Goal: Task Accomplishment & Management: Complete application form

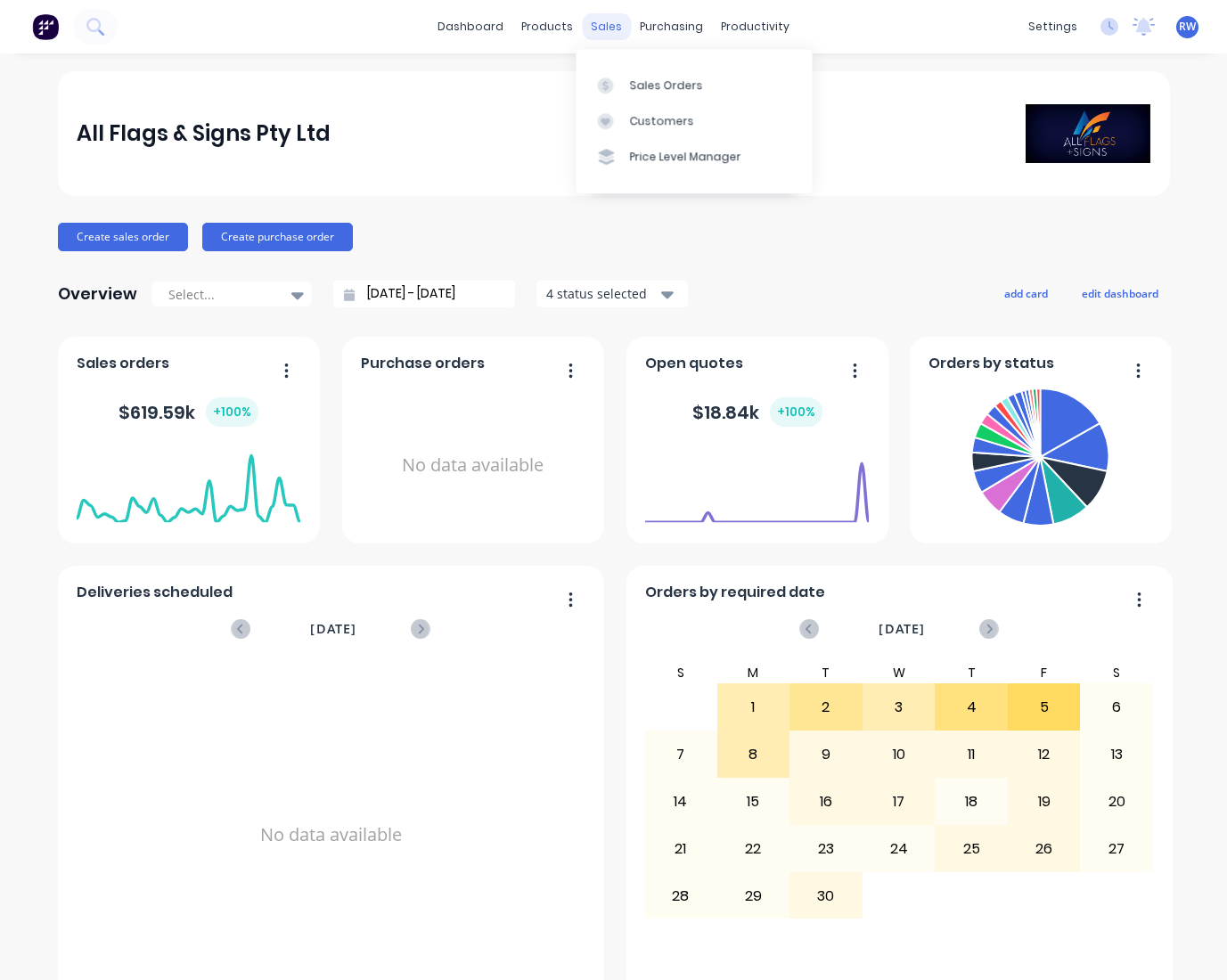
click at [600, 27] on div "sales" at bounding box center [606, 27] width 49 height 27
click at [648, 88] on div "Sales Orders" at bounding box center [665, 85] width 73 height 16
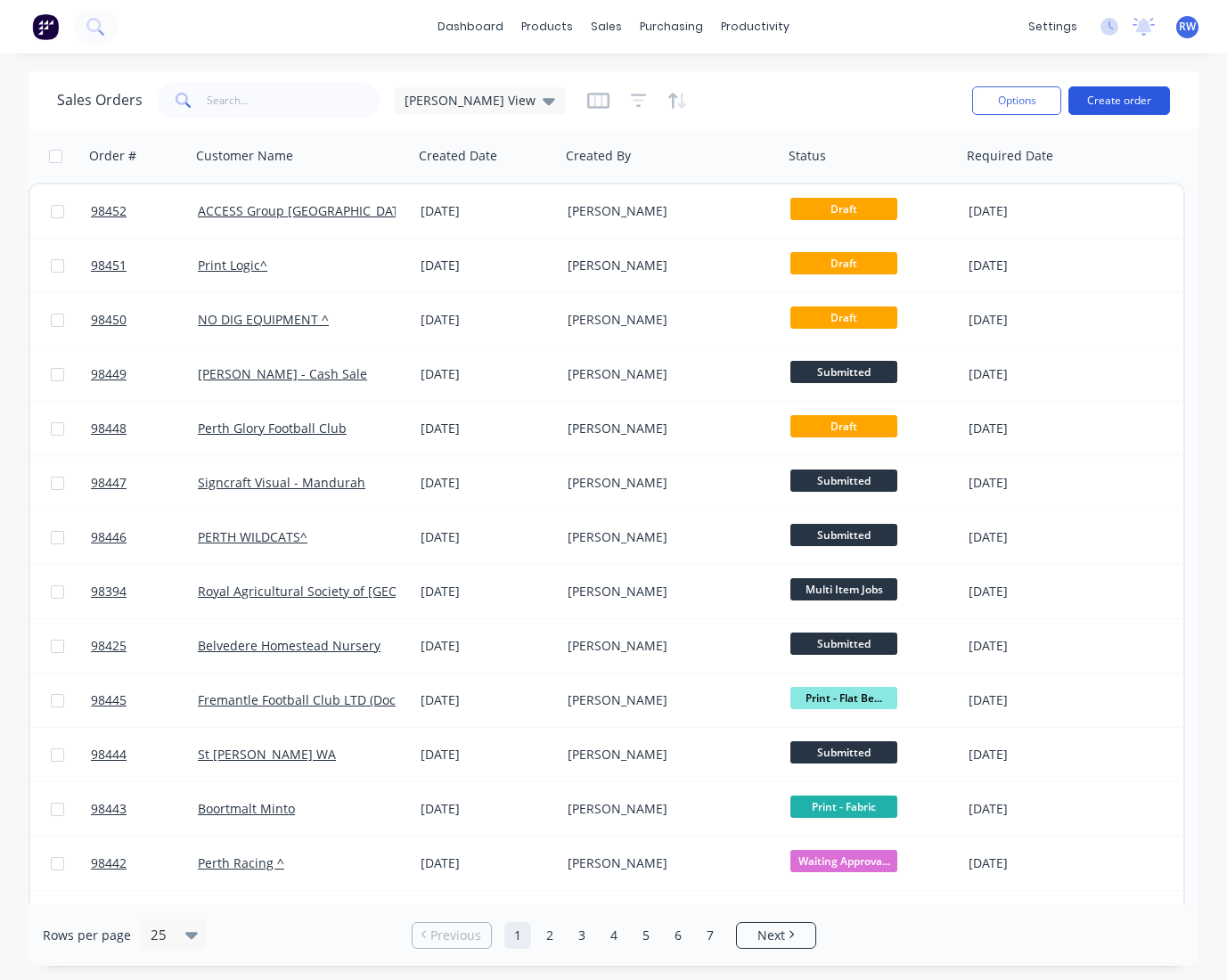
click at [1108, 97] on button "Create order" at bounding box center [1119, 101] width 101 height 29
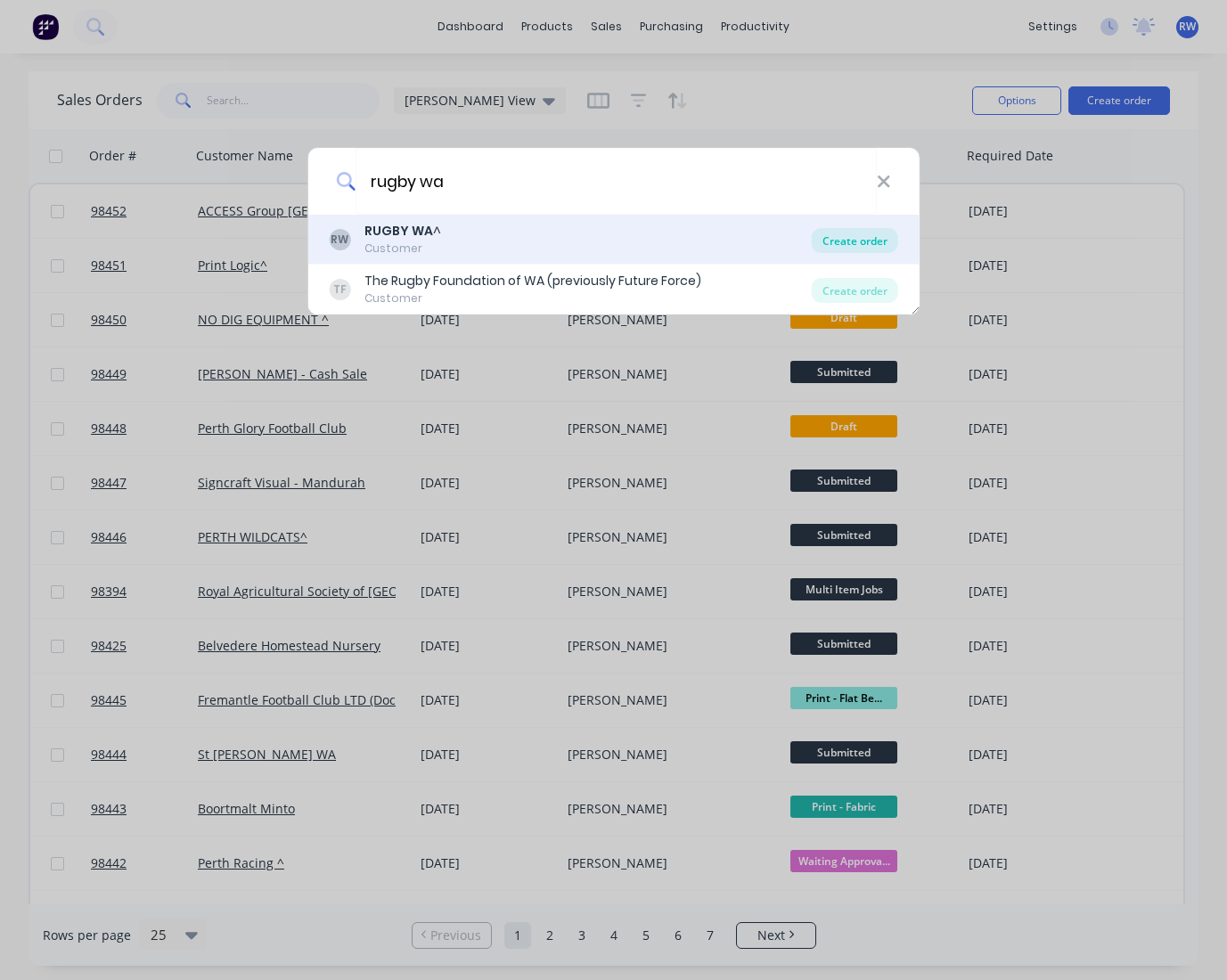
type input "rugby wa"
click at [872, 238] on div "Create order" at bounding box center [855, 240] width 87 height 25
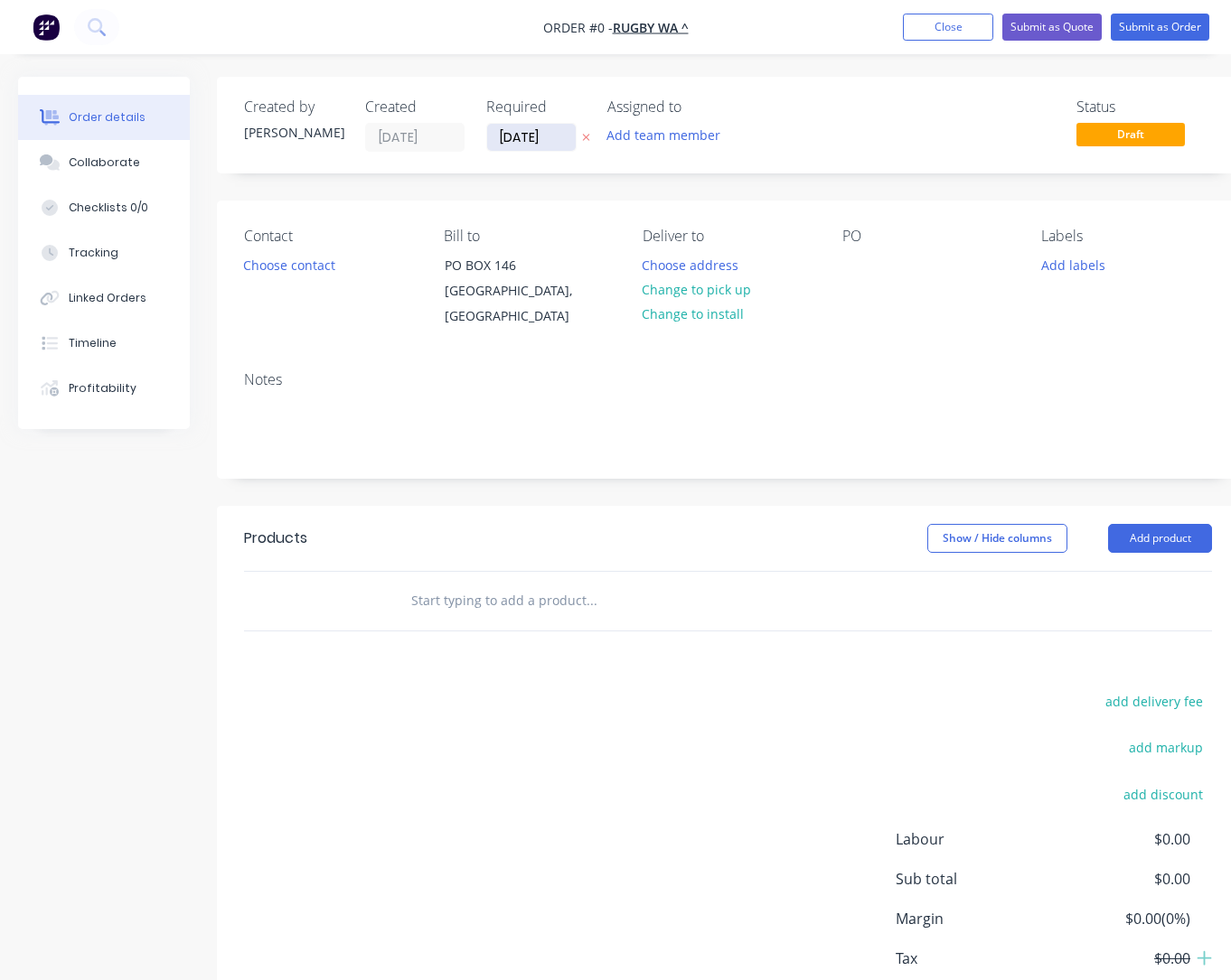
click at [561, 139] on input "[DATE]" at bounding box center [531, 137] width 89 height 27
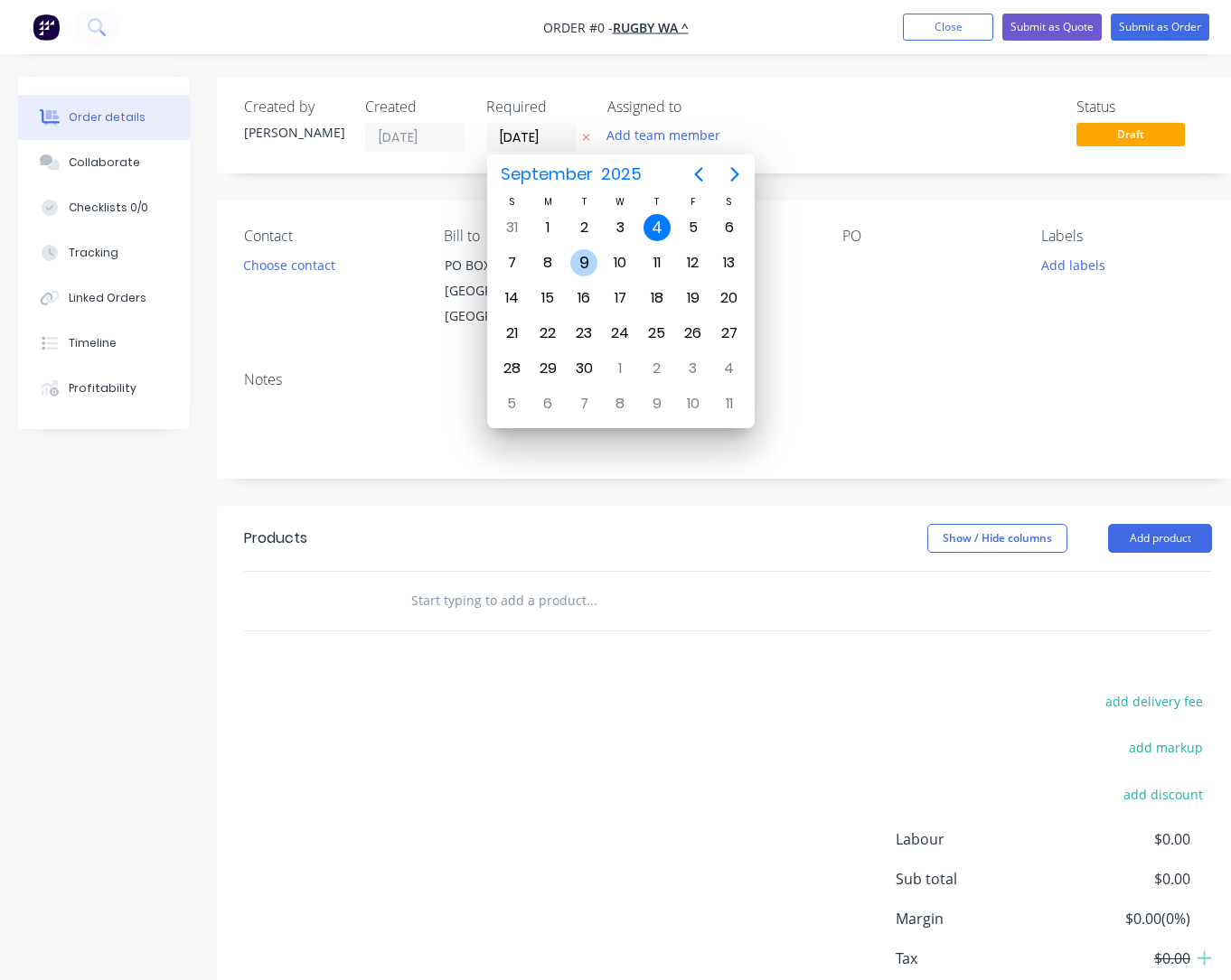
click at [578, 261] on div "9" at bounding box center [584, 263] width 27 height 27
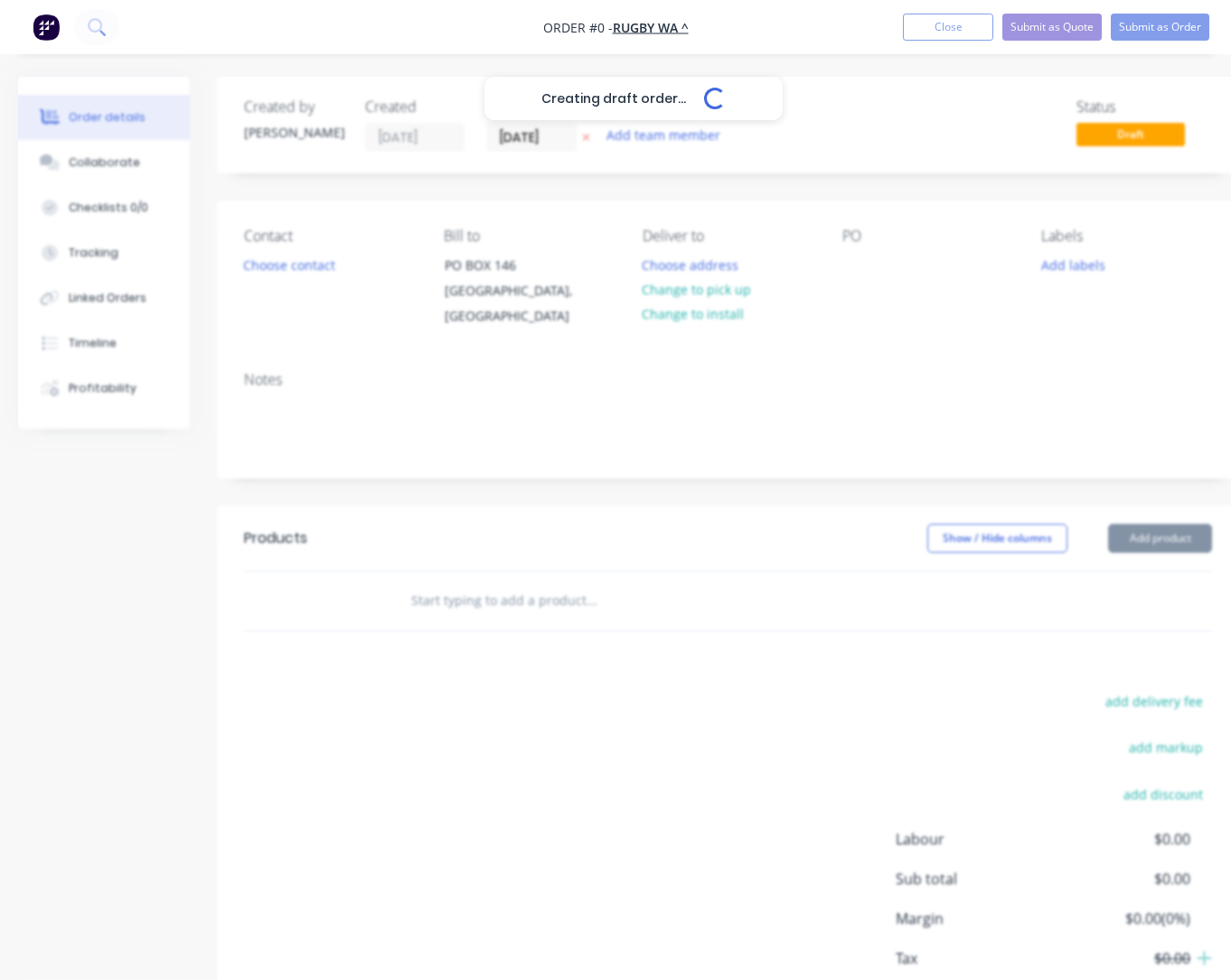
type input "[DATE]"
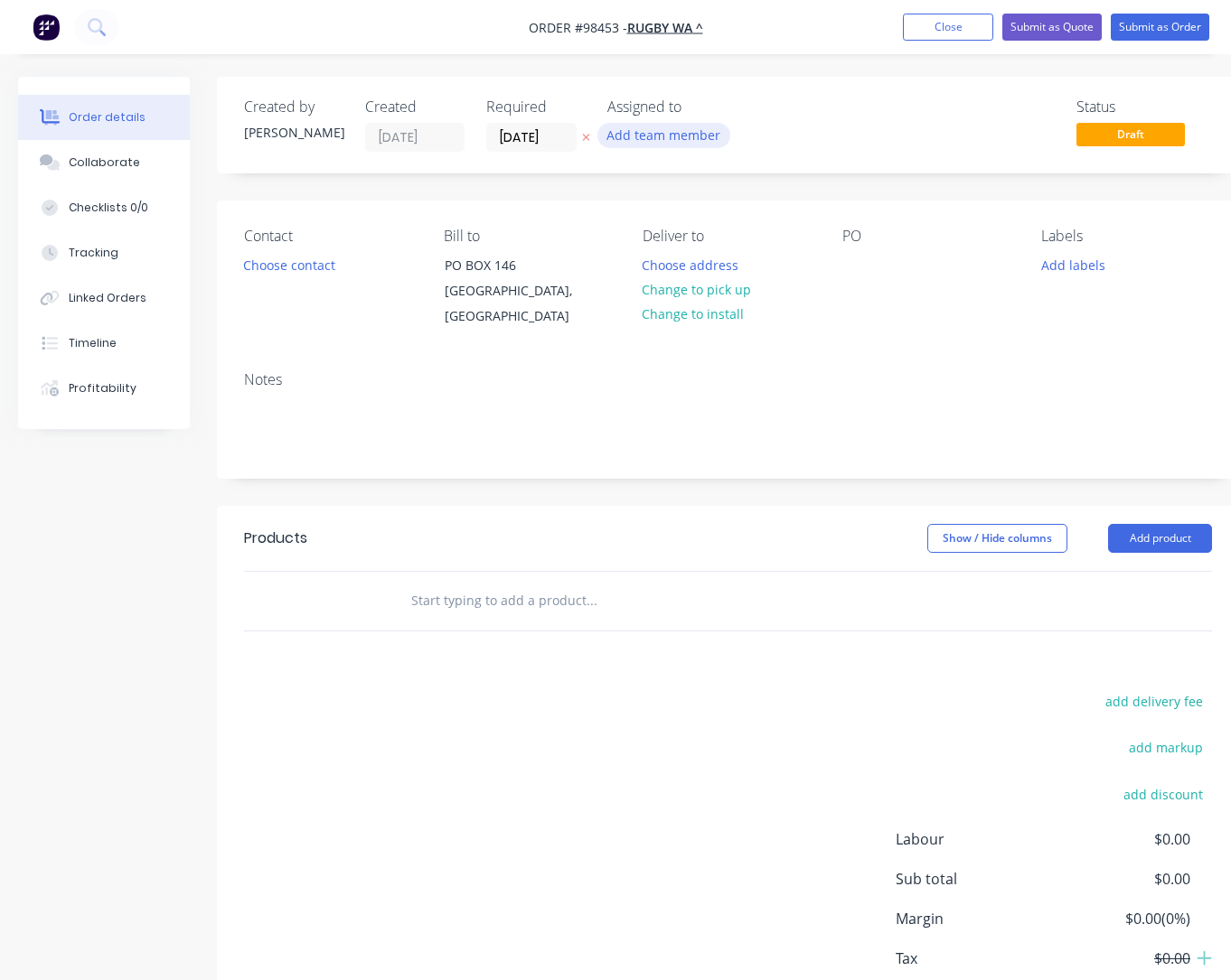
click at [639, 138] on button "Add team member" at bounding box center [663, 134] width 133 height 24
type input "[PERSON_NAME]"
click at [678, 238] on div "[PERSON_NAME]" at bounding box center [753, 236] width 181 height 19
click at [315, 272] on button "Choose contact" at bounding box center [289, 264] width 111 height 24
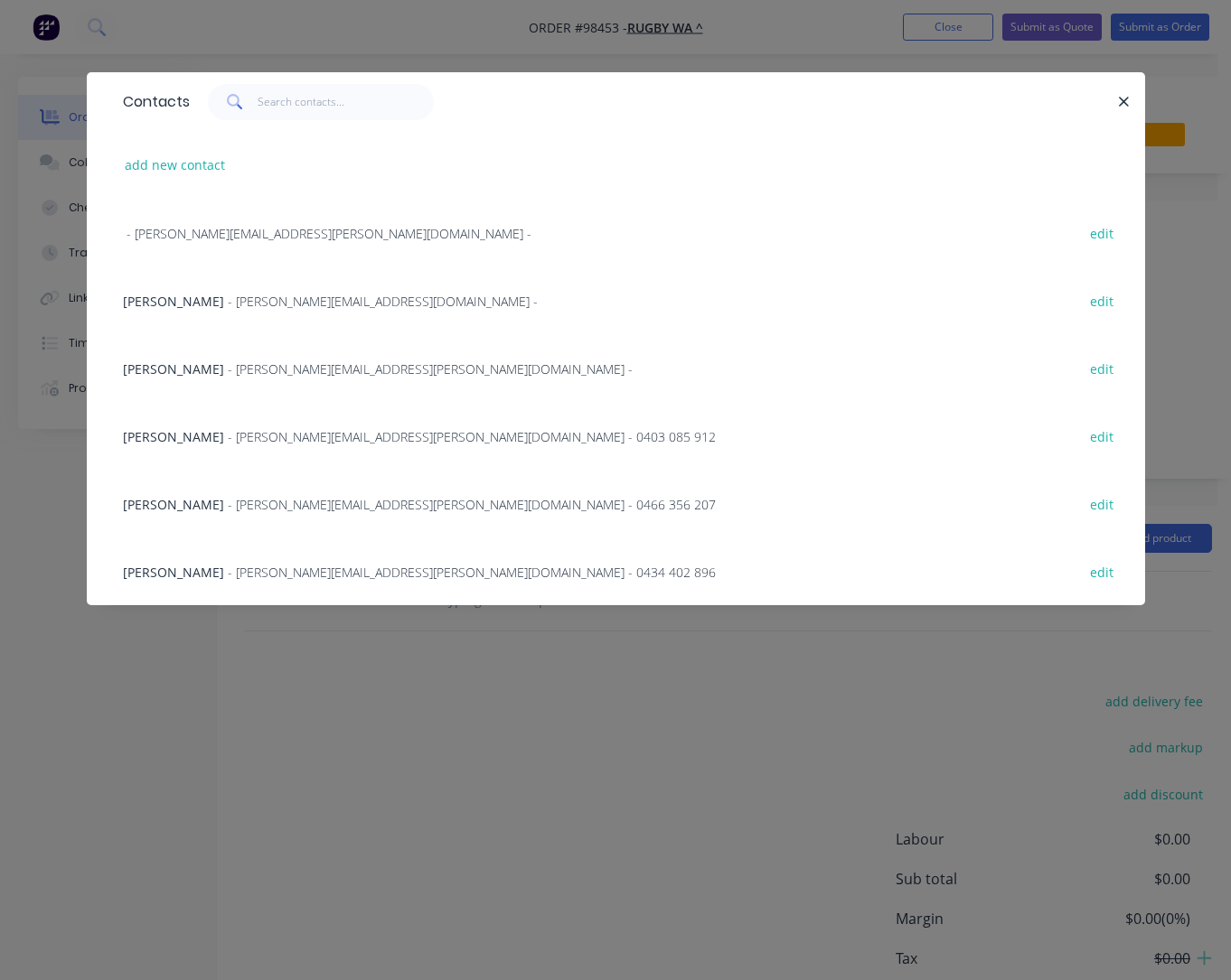
click at [236, 576] on span "- [PERSON_NAME][EMAIL_ADDRESS][PERSON_NAME][DOMAIN_NAME] - 0434 402 896" at bounding box center [471, 573] width 488 height 17
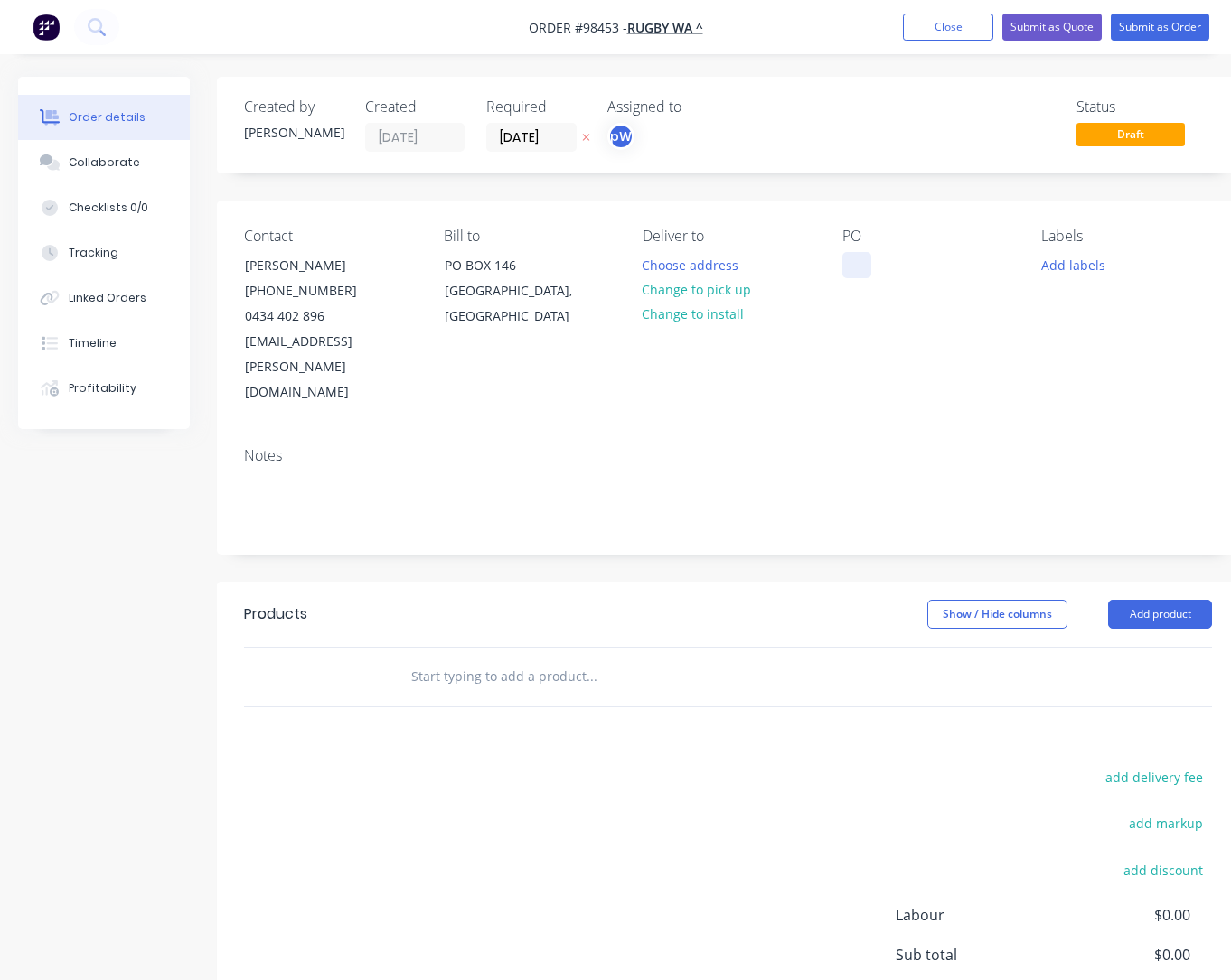
click at [845, 261] on div at bounding box center [857, 265] width 29 height 26
click at [1063, 267] on button "Add labels" at bounding box center [1073, 264] width 83 height 24
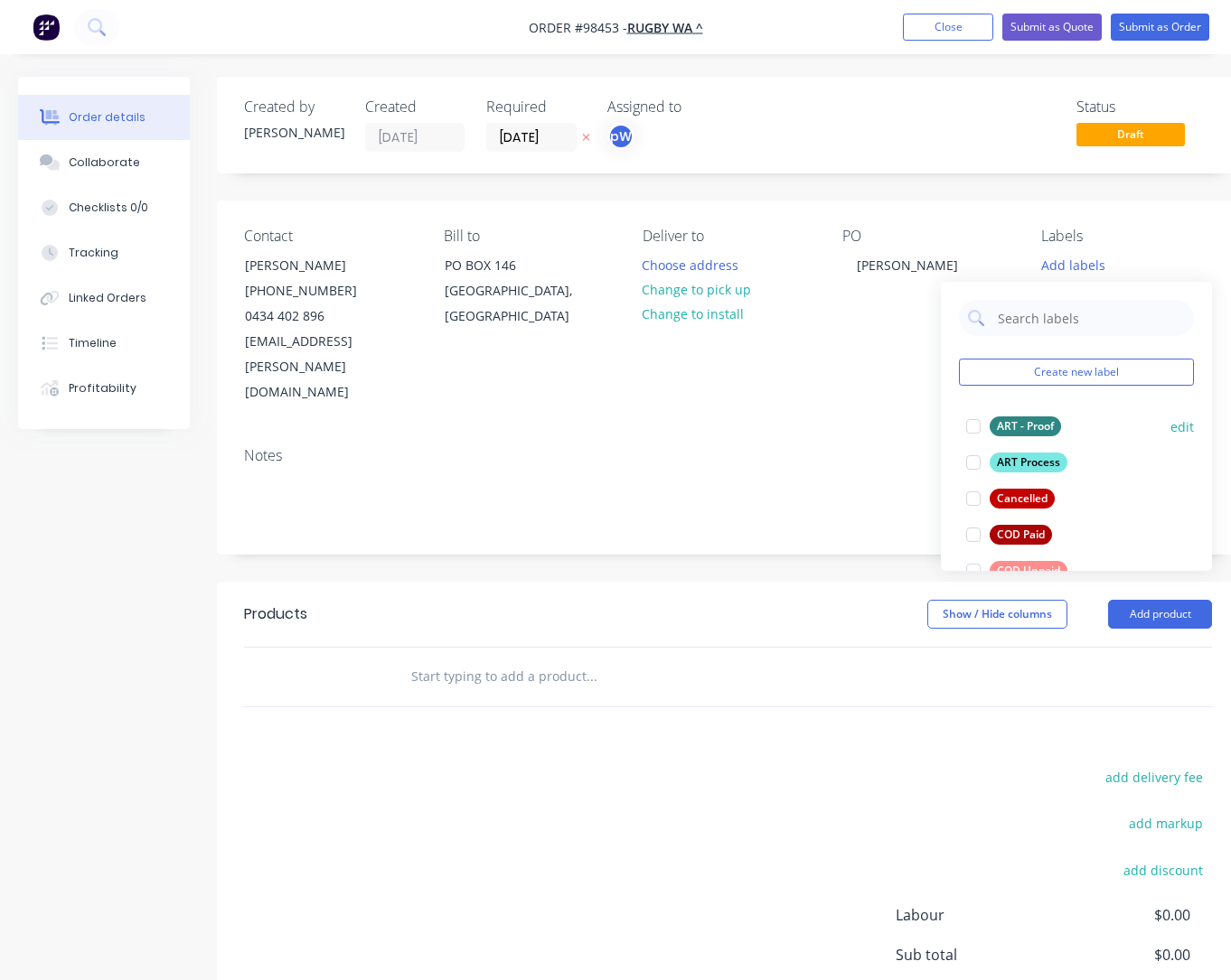
drag, startPoint x: 1029, startPoint y: 430, endPoint x: 1027, endPoint y: 439, distance: 9.2
click at [1028, 431] on div "ART - Proof" at bounding box center [1026, 427] width 72 height 20
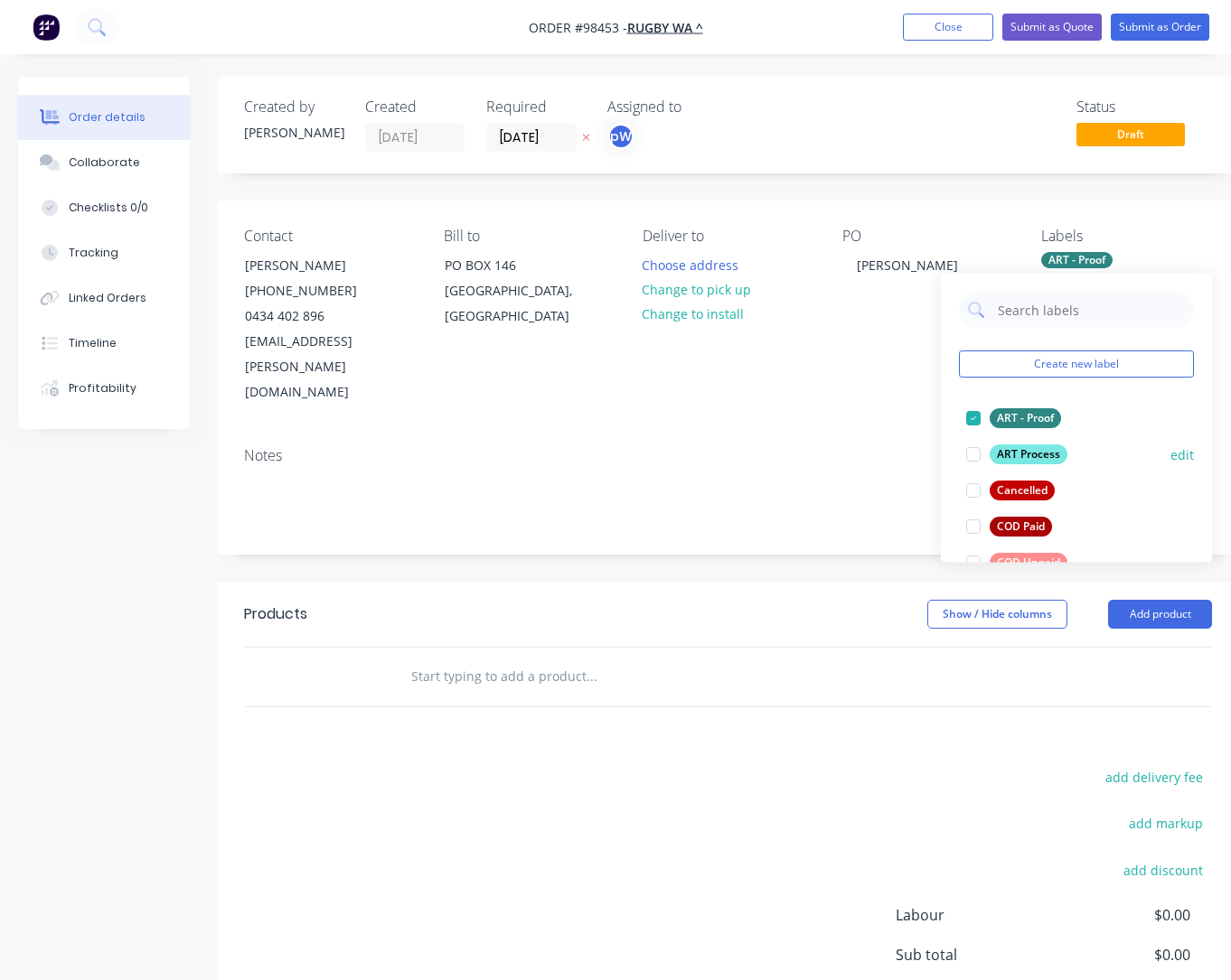
click at [1031, 457] on div "ART Process" at bounding box center [1029, 455] width 77 height 20
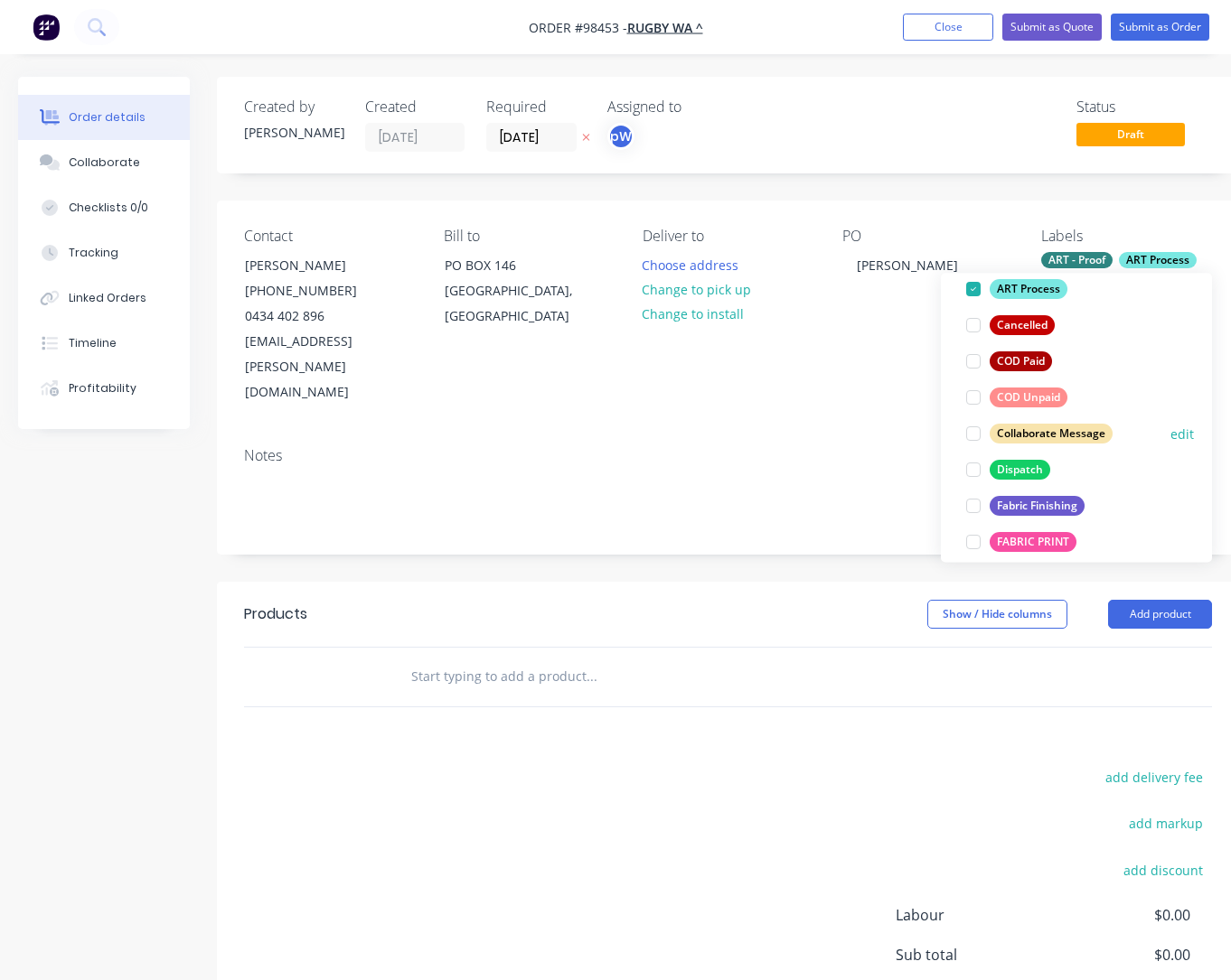
click at [1019, 470] on div "Dispatch" at bounding box center [1020, 469] width 61 height 20
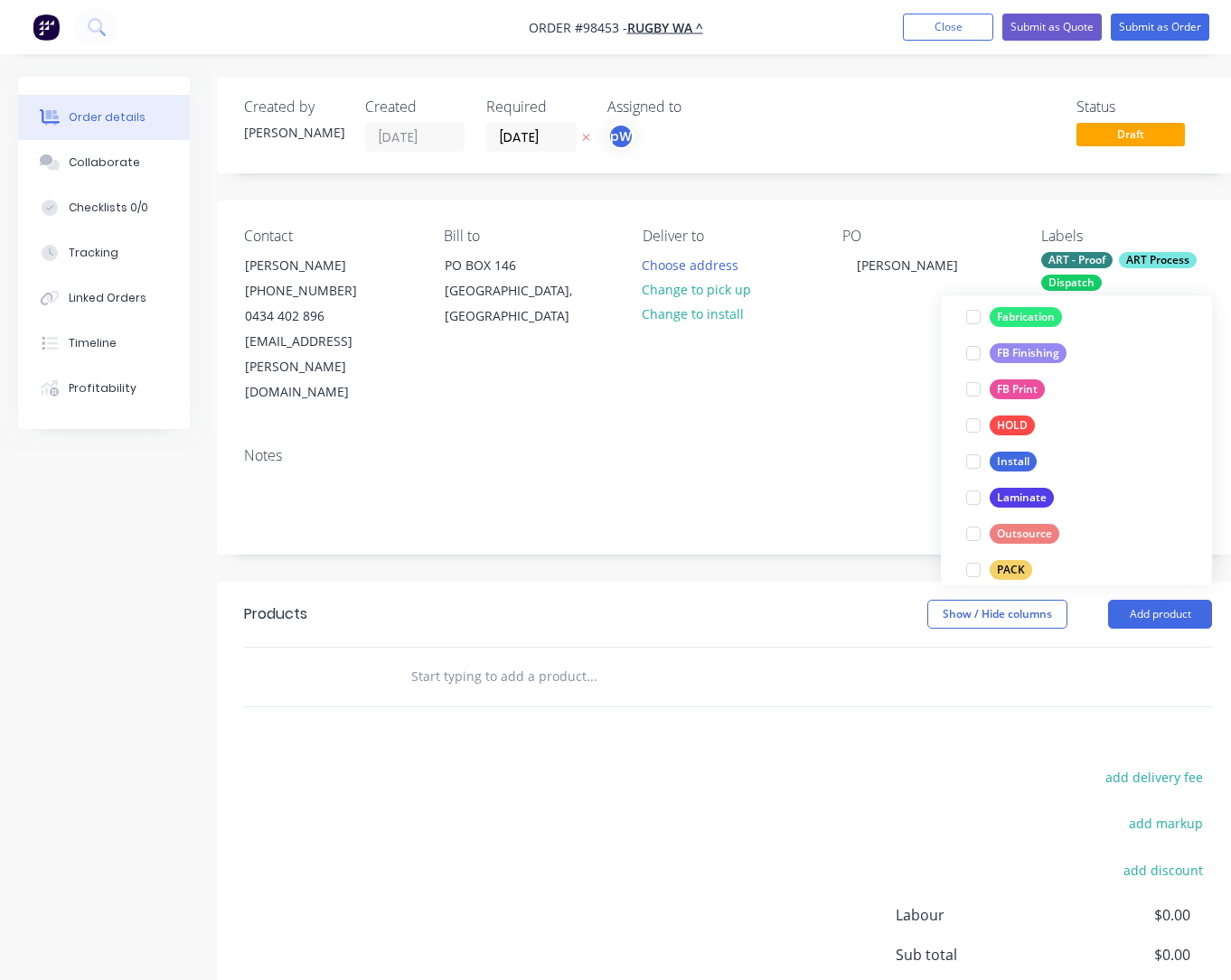
scroll to position [453, 0]
drag, startPoint x: 1007, startPoint y: 351, endPoint x: 1007, endPoint y: 363, distance: 12.0
click at [1007, 351] on div "FB Finishing" at bounding box center [1028, 349] width 76 height 20
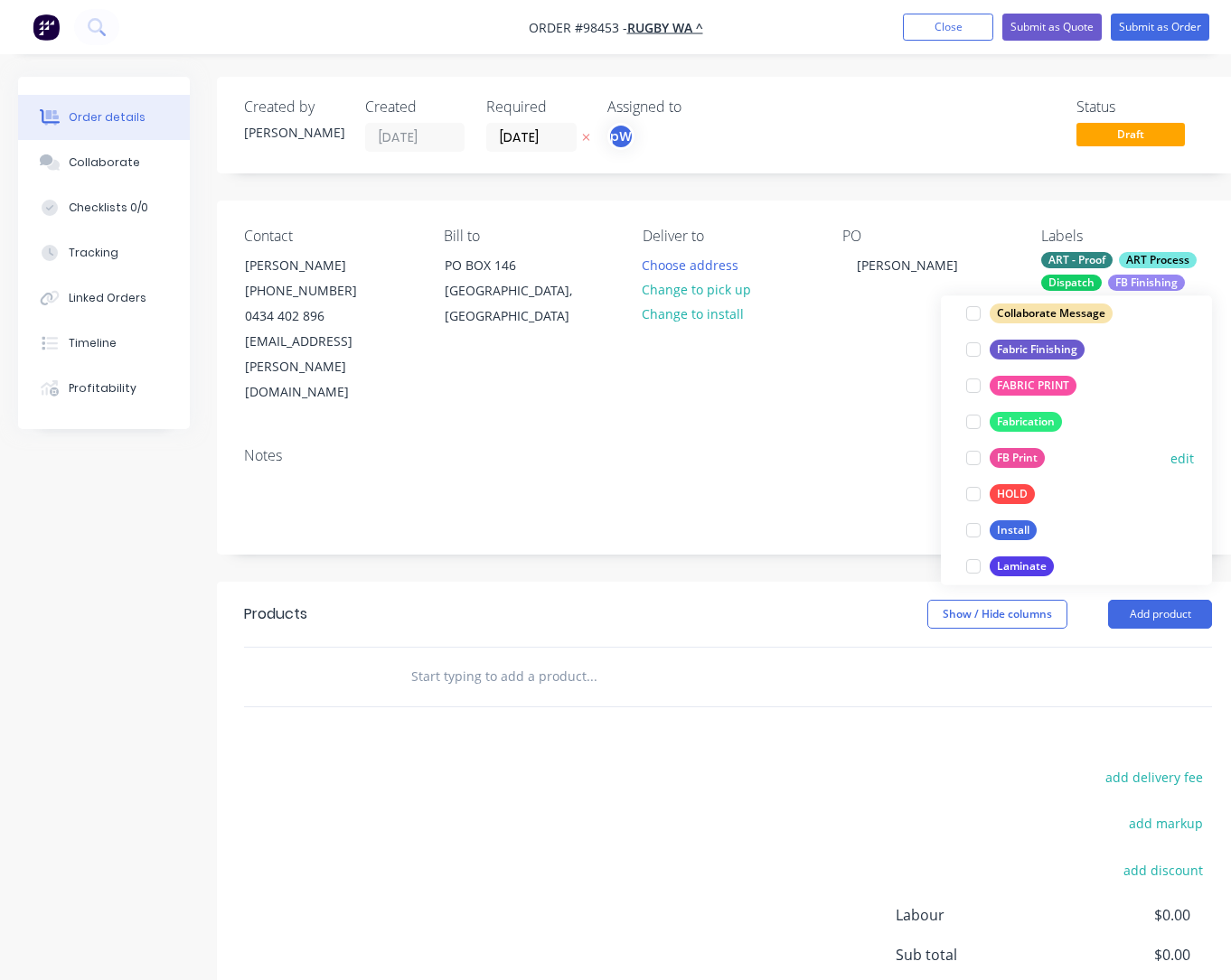
click at [1016, 464] on div "FB Print" at bounding box center [1017, 459] width 55 height 20
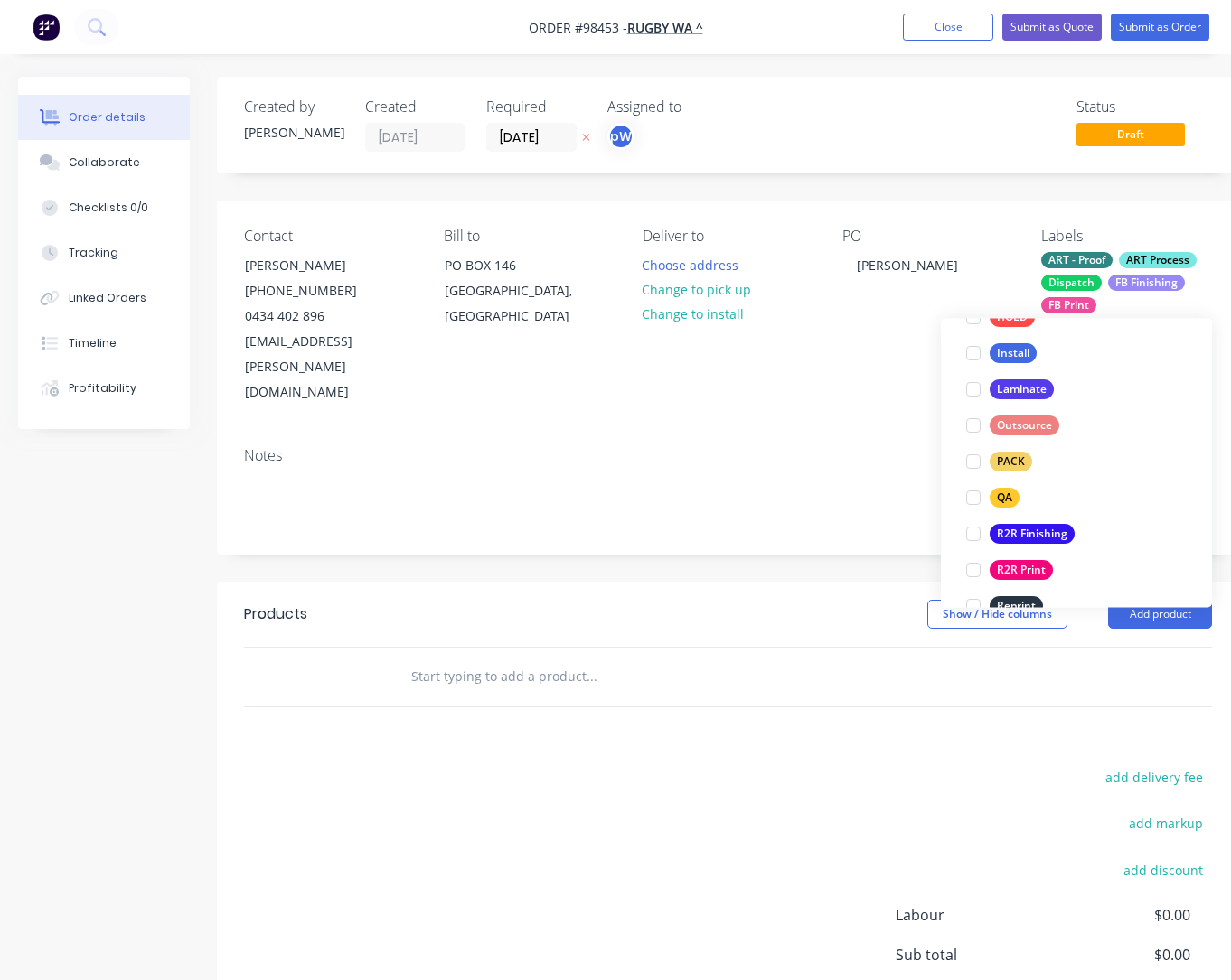
click at [1016, 464] on div "PACK" at bounding box center [1011, 462] width 43 height 20
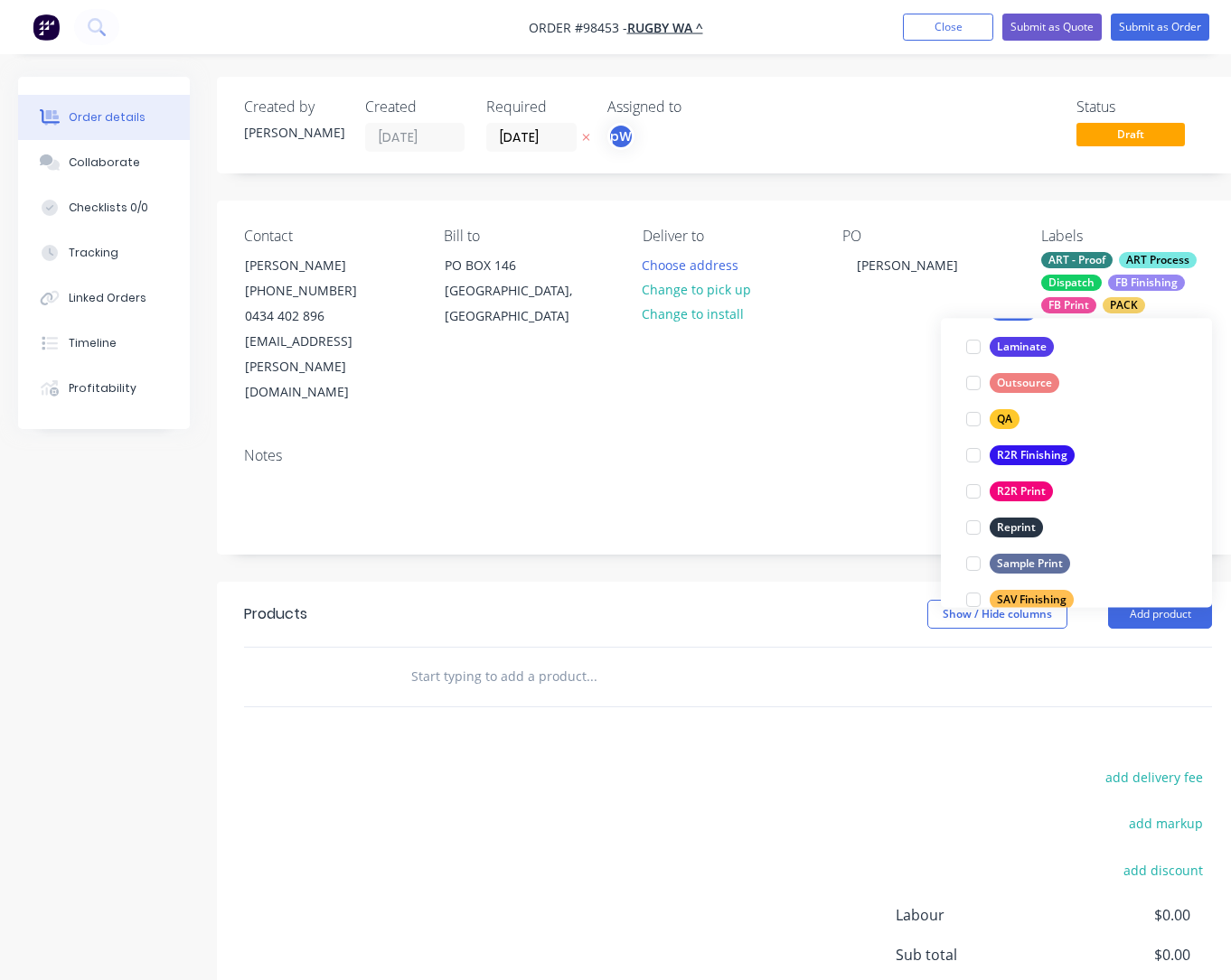
scroll to position [704, 0]
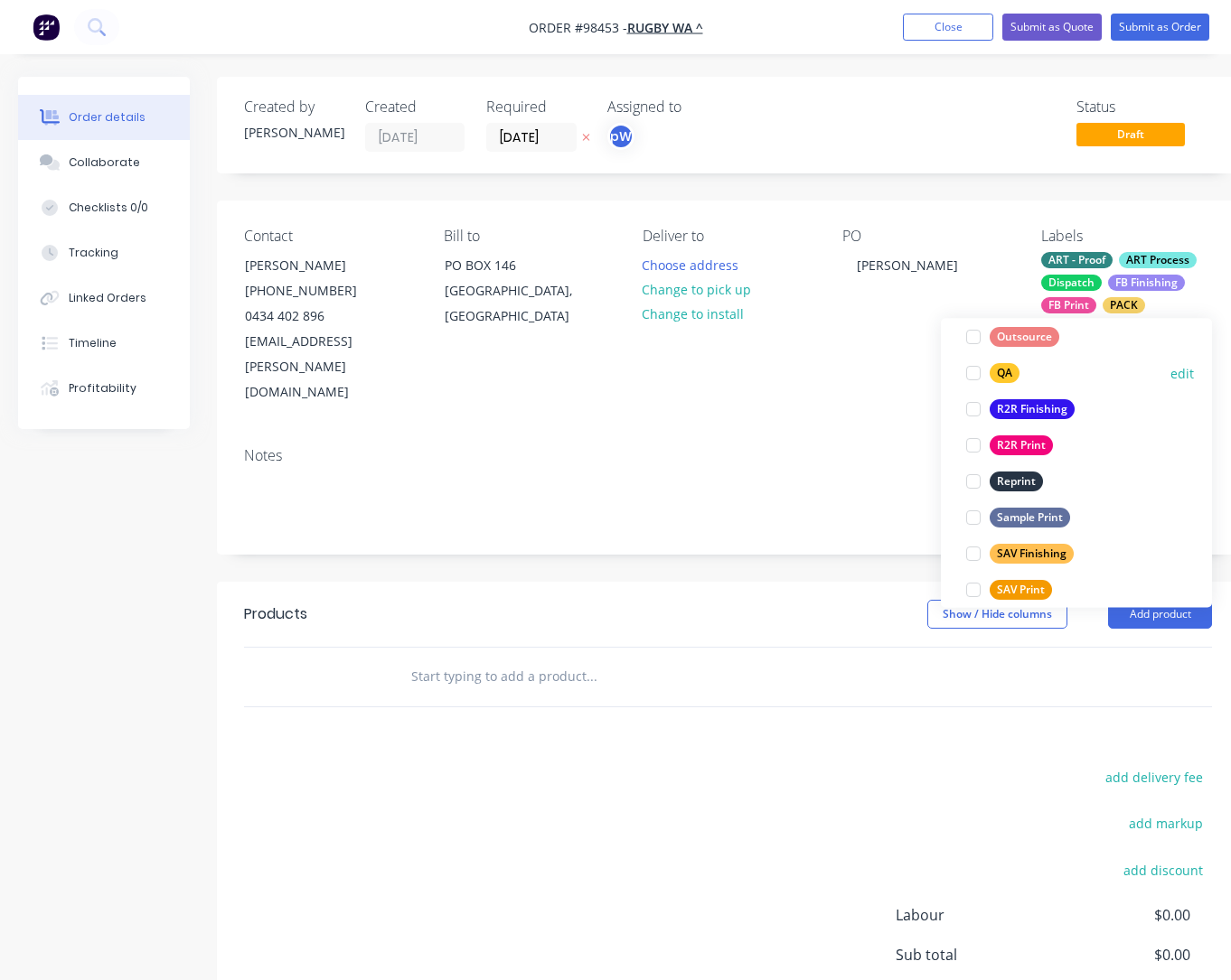
click at [1004, 373] on div "QA" at bounding box center [1005, 373] width 30 height 20
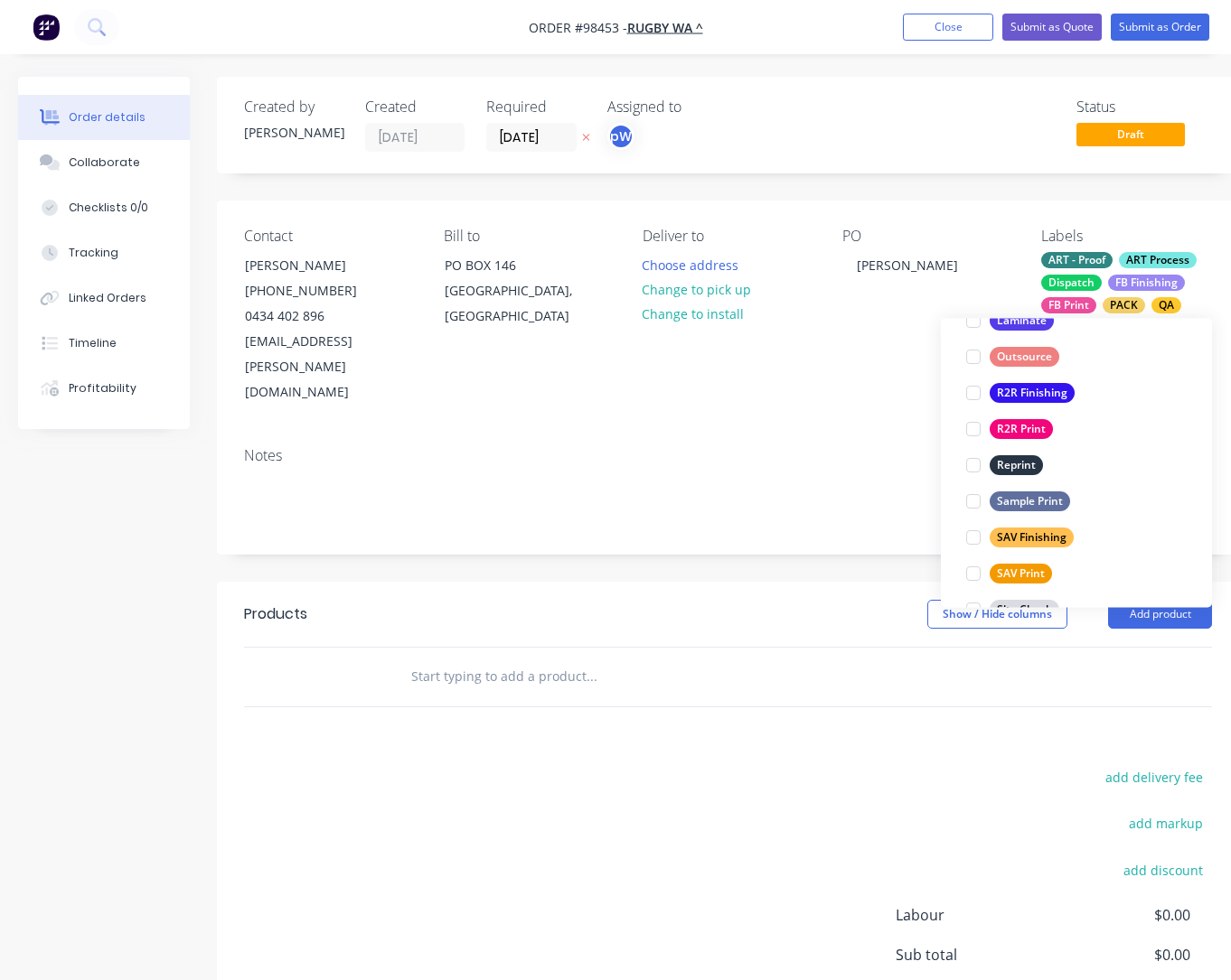
scroll to position [868, 0]
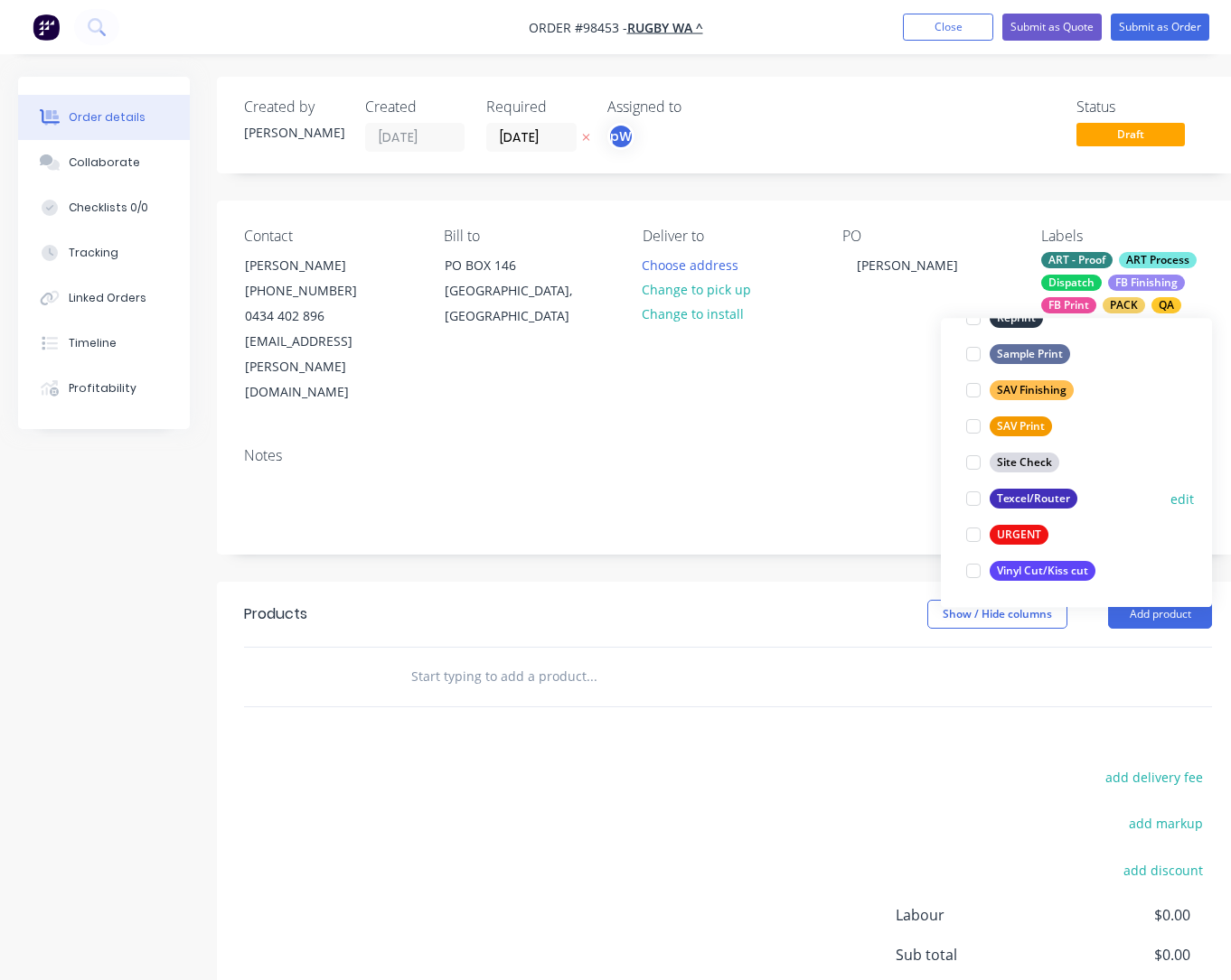
click at [1016, 500] on div "Texcel/Router" at bounding box center [1034, 499] width 88 height 20
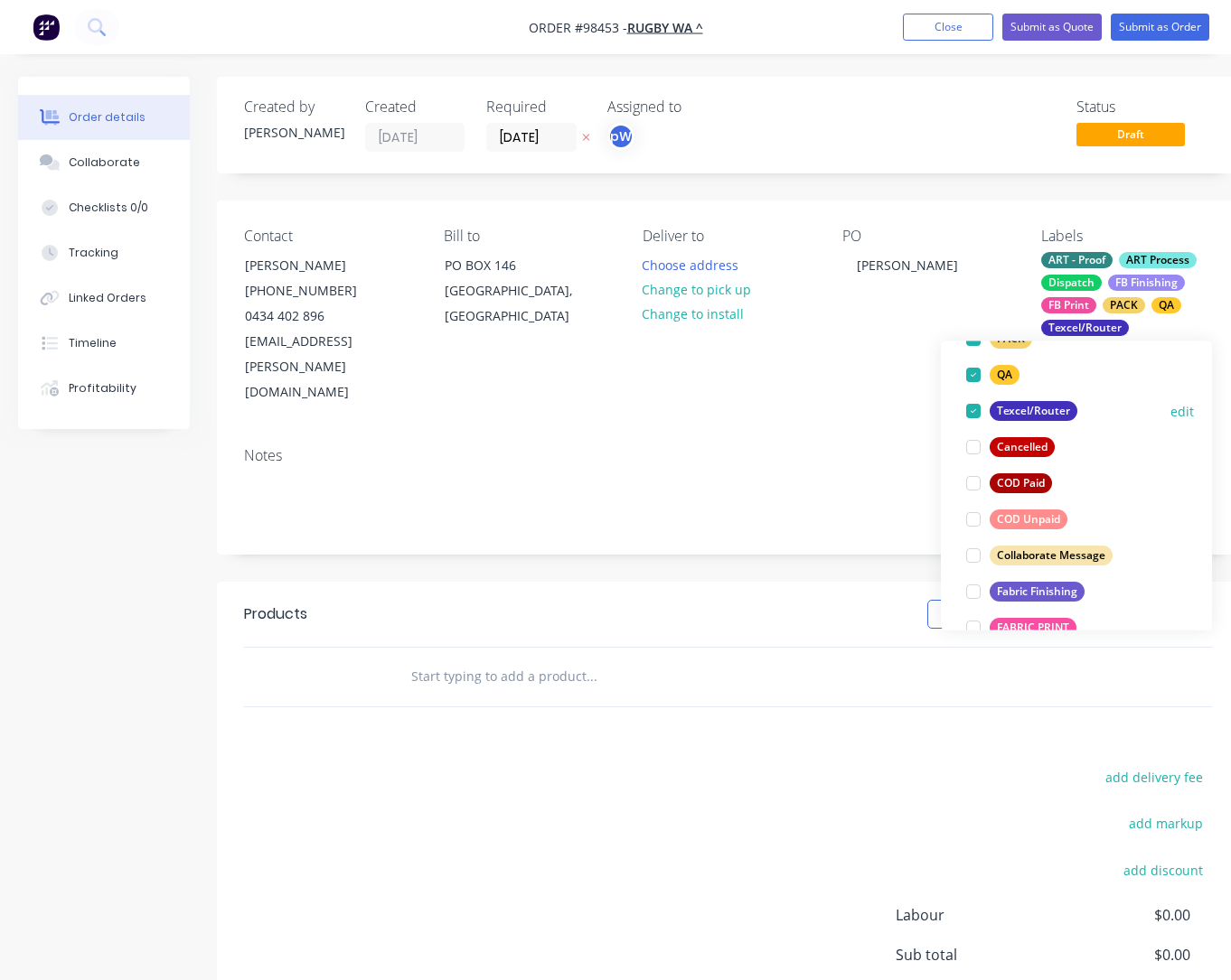
scroll to position [326, 0]
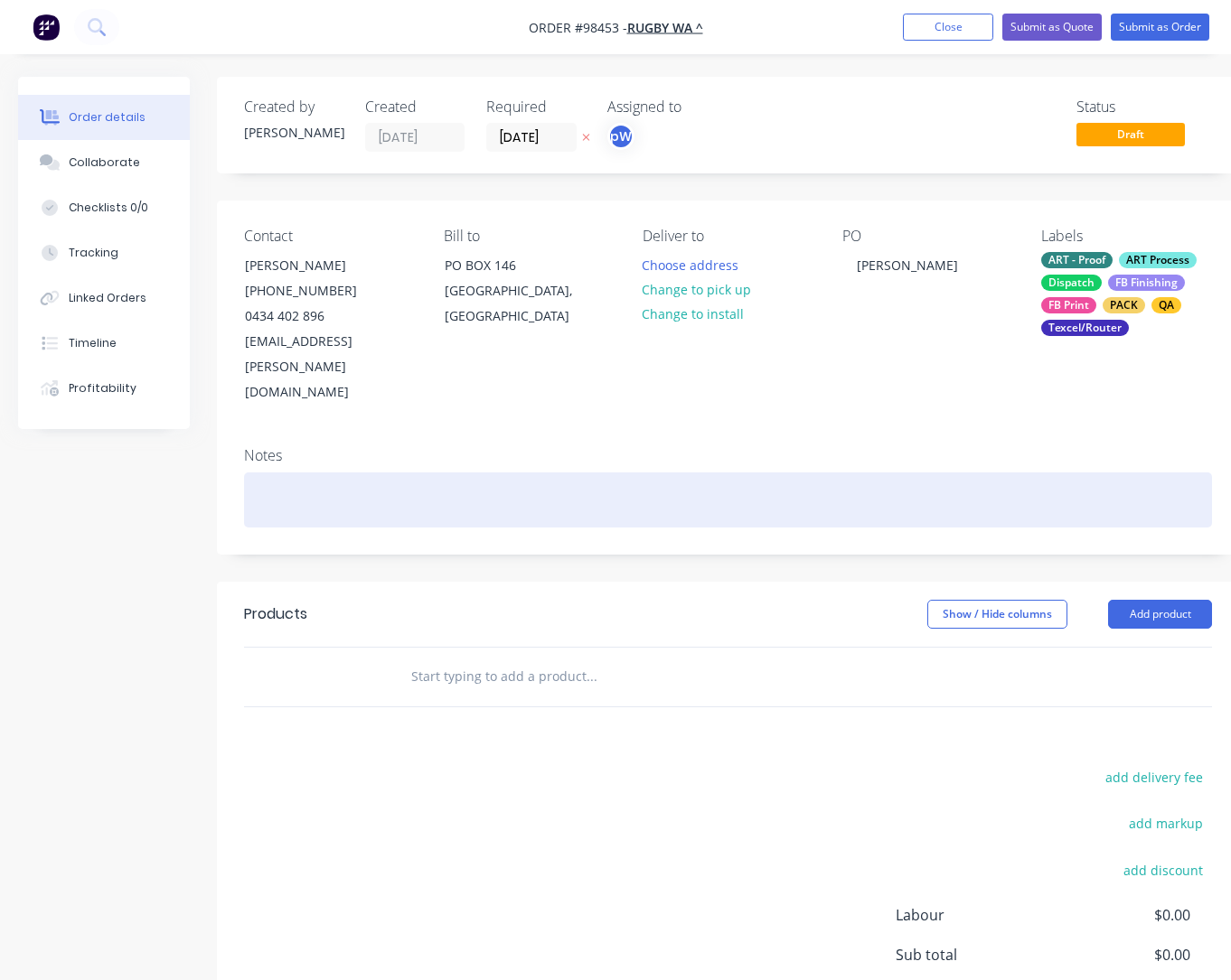
click at [457, 473] on div at bounding box center [728, 500] width 968 height 55
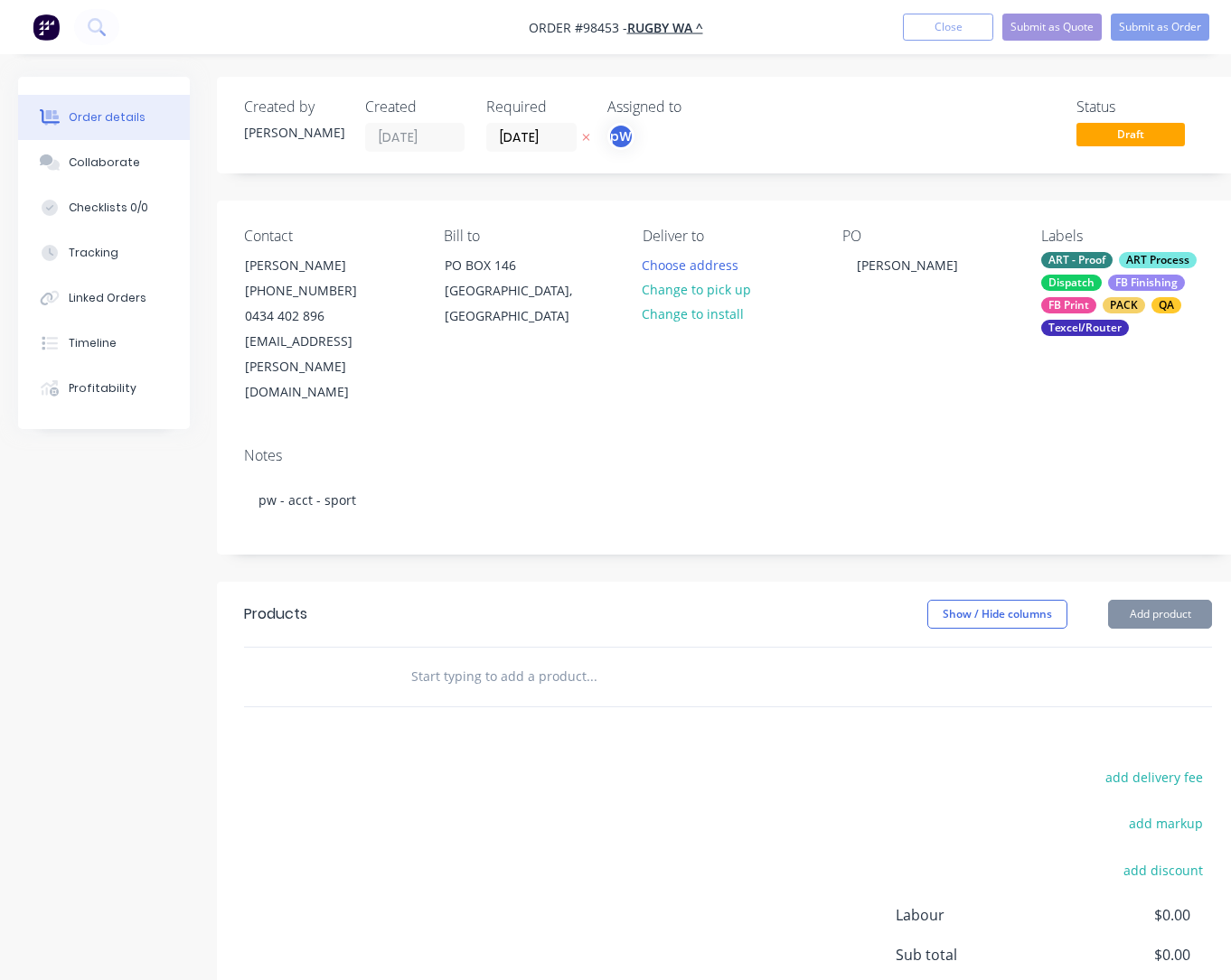
click at [525, 659] on input "text" at bounding box center [591, 676] width 362 height 36
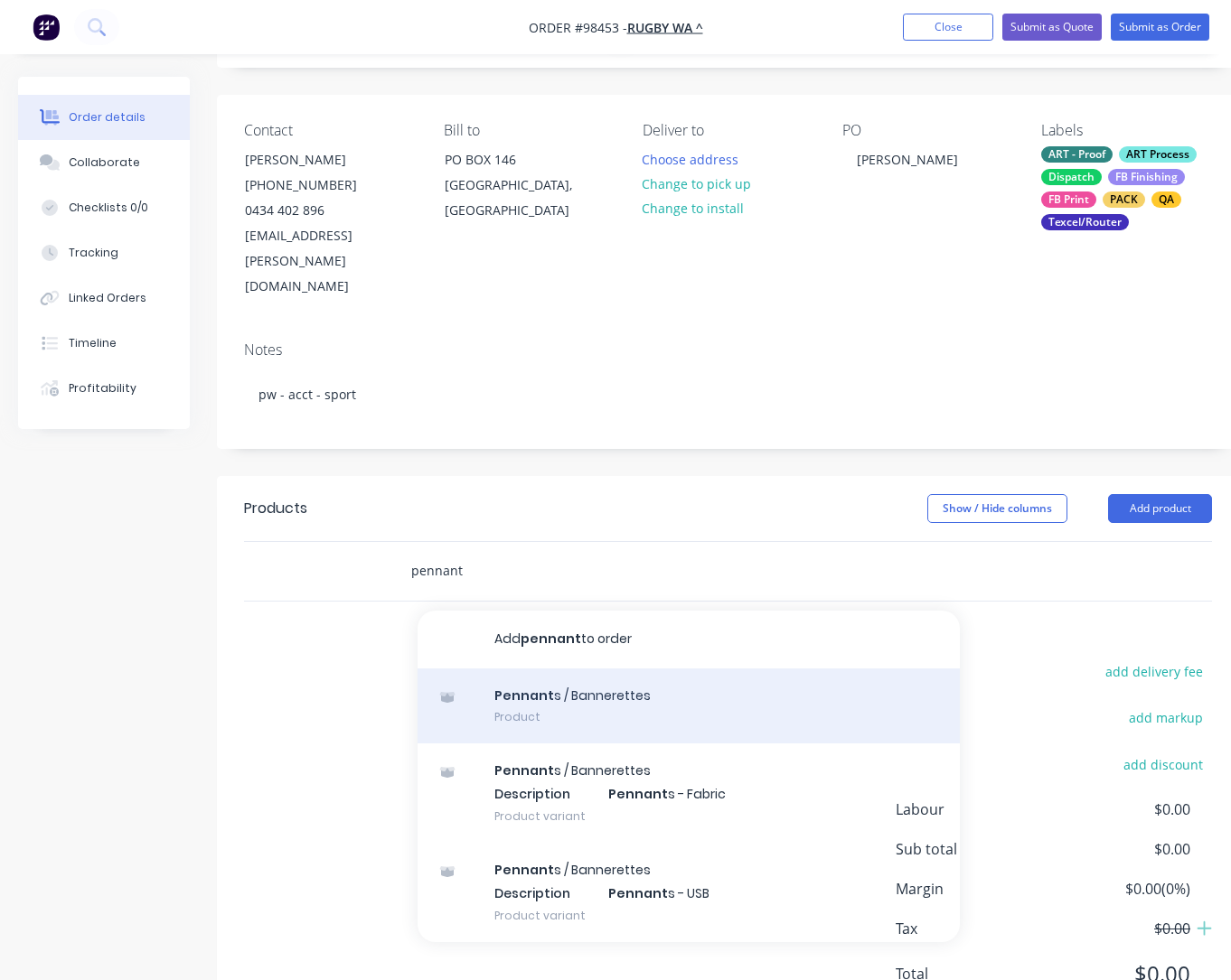
scroll to position [122, 0]
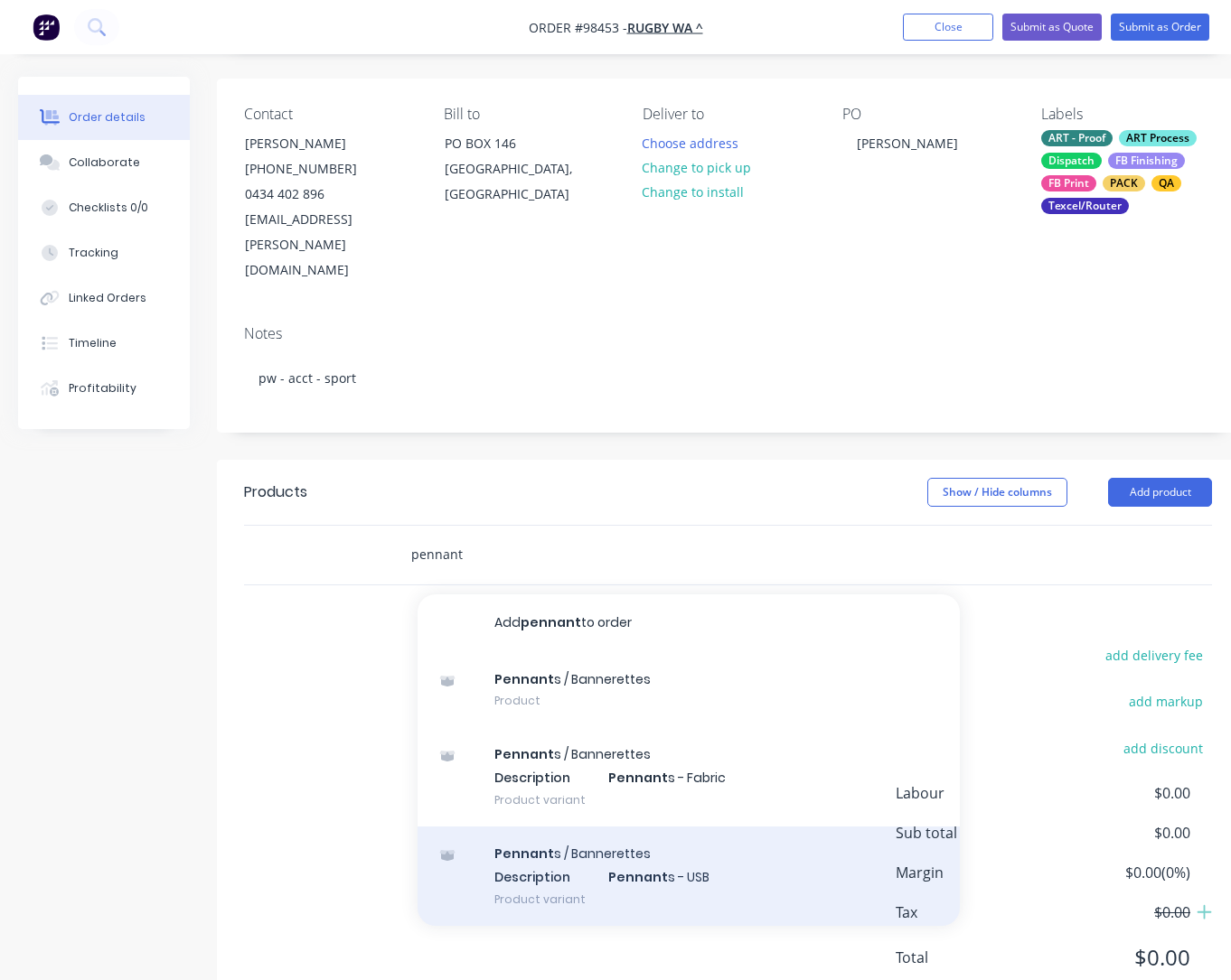
type input "pennant"
click at [624, 827] on div "Pennant s / Bannerettes Description Pennant s - USB Product variant" at bounding box center [689, 876] width 542 height 100
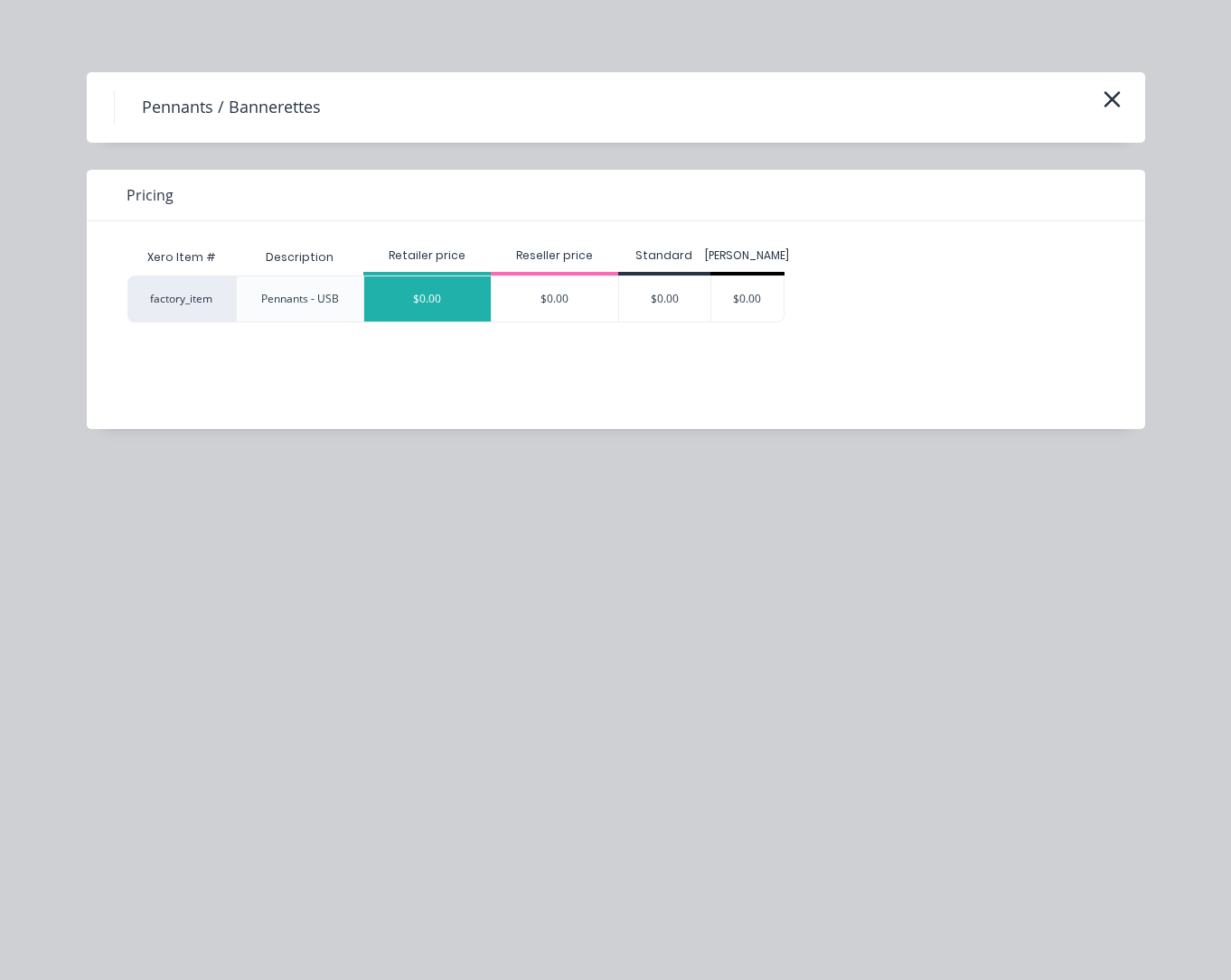
click at [414, 306] on div "$0.00" at bounding box center [427, 299] width 127 height 45
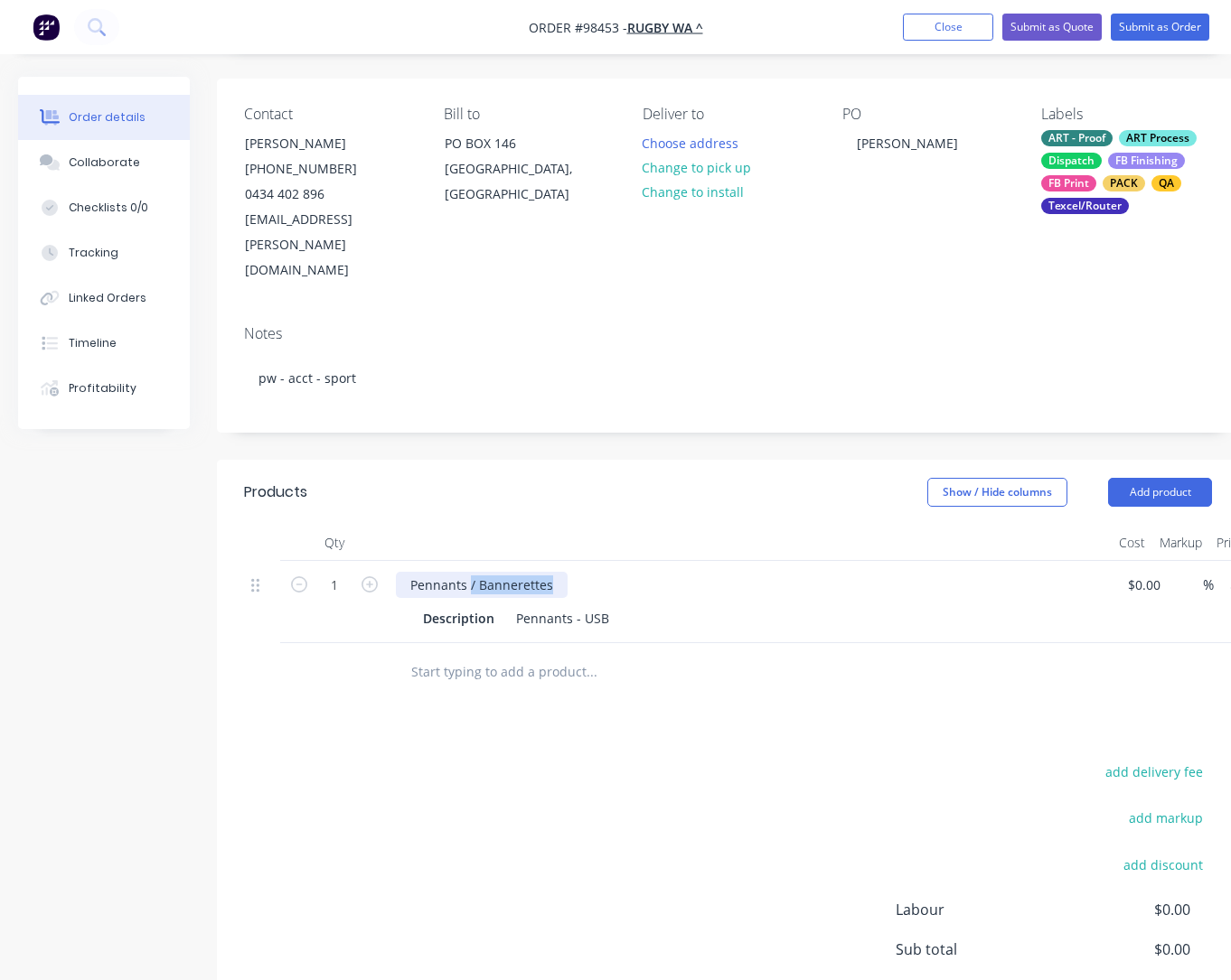
drag, startPoint x: 553, startPoint y: 536, endPoint x: 472, endPoint y: 539, distance: 81.1
click at [472, 572] on div "Pennants / Bannerettes" at bounding box center [481, 584] width 171 height 26
drag, startPoint x: 490, startPoint y: 570, endPoint x: 415, endPoint y: 569, distance: 75.0
click at [416, 606] on div "Description" at bounding box center [459, 618] width 86 height 26
click at [446, 606] on div "Description" at bounding box center [459, 618] width 86 height 26
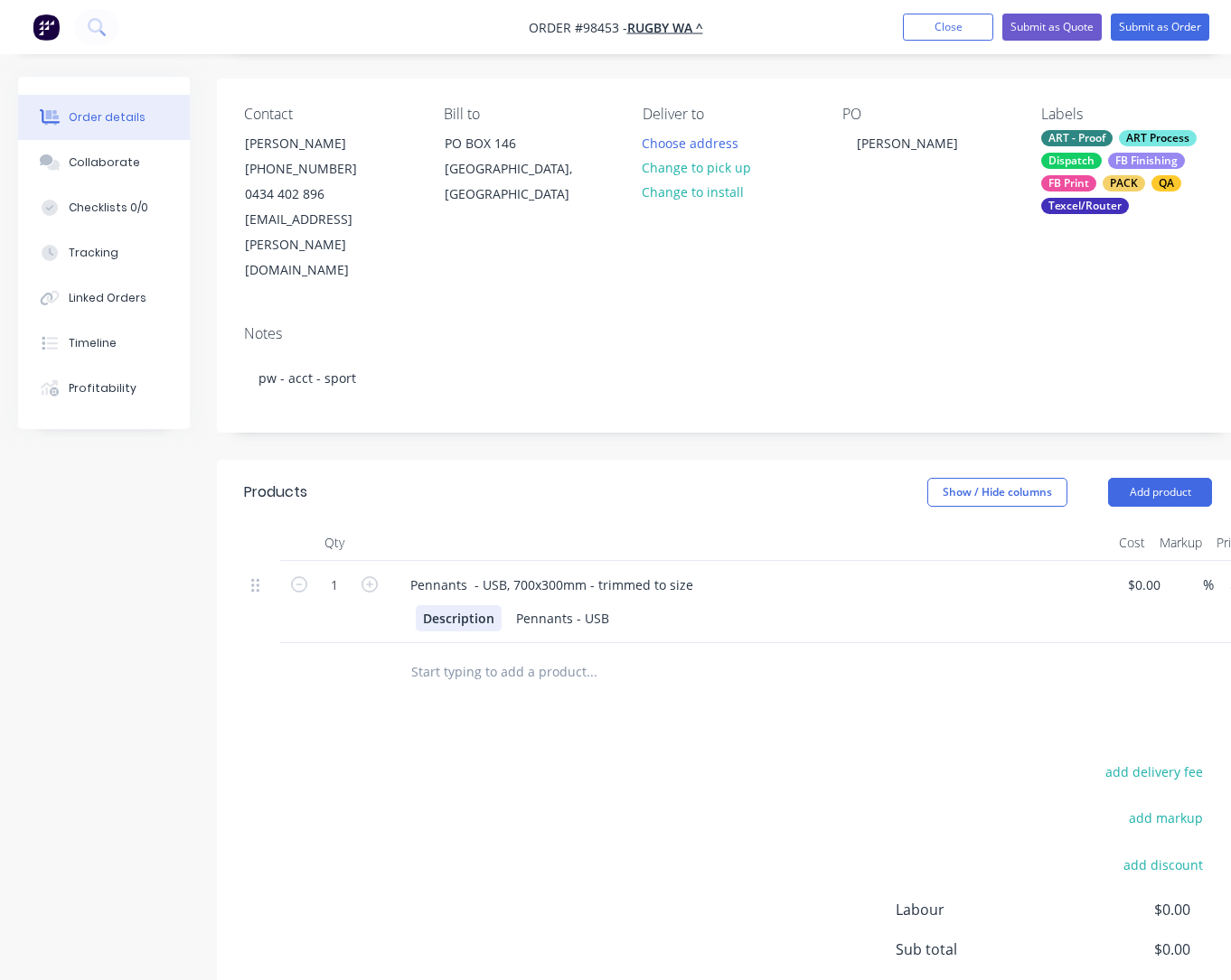
click at [493, 606] on div "Description" at bounding box center [459, 618] width 86 height 26
drag, startPoint x: 494, startPoint y: 567, endPoint x: 411, endPoint y: 567, distance: 83.0
click at [416, 606] on div "Description" at bounding box center [459, 618] width 86 height 26
click at [1151, 478] on button "Add product" at bounding box center [1159, 492] width 104 height 29
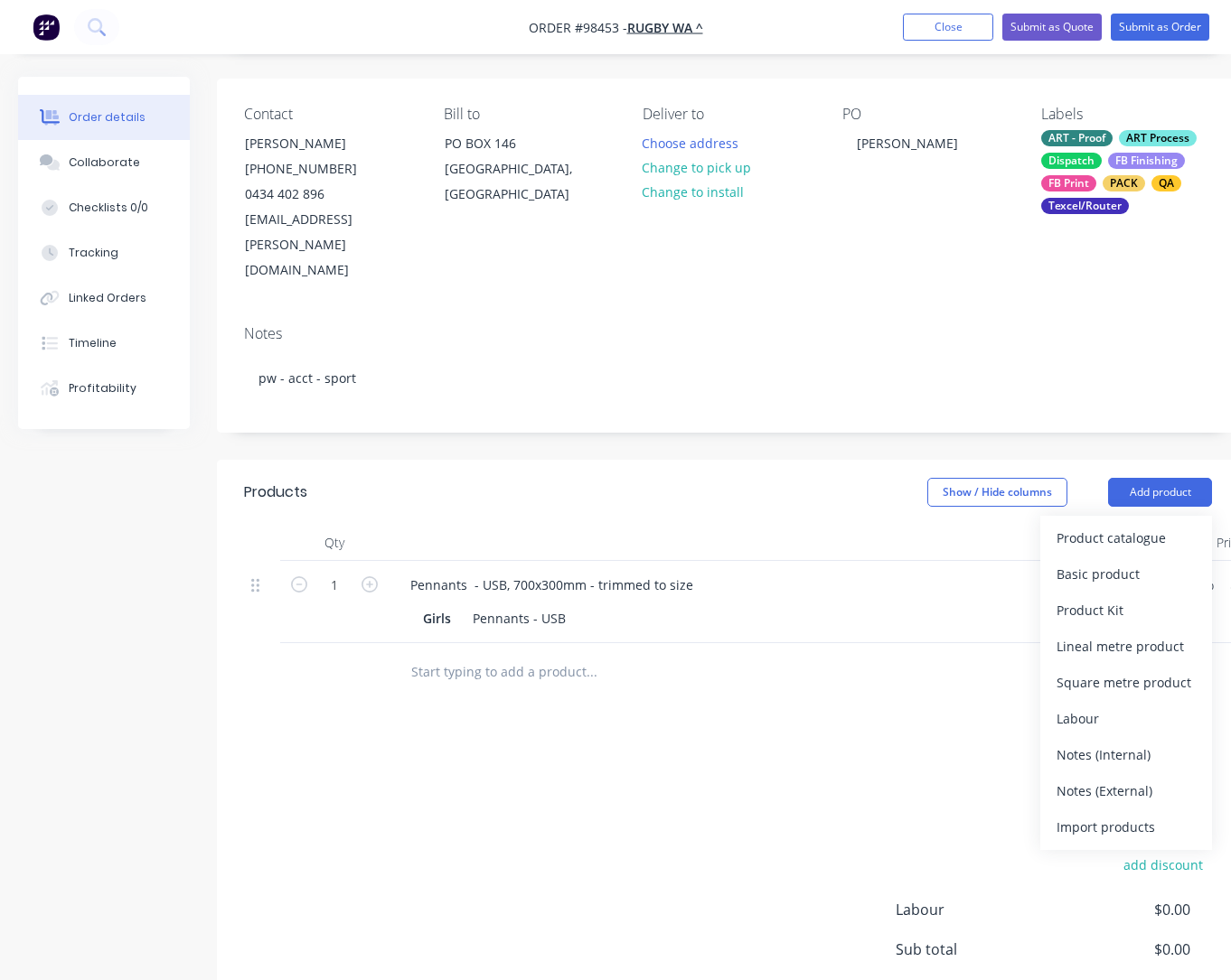
click at [1117, 778] on div "Notes (External)" at bounding box center [1126, 790] width 139 height 26
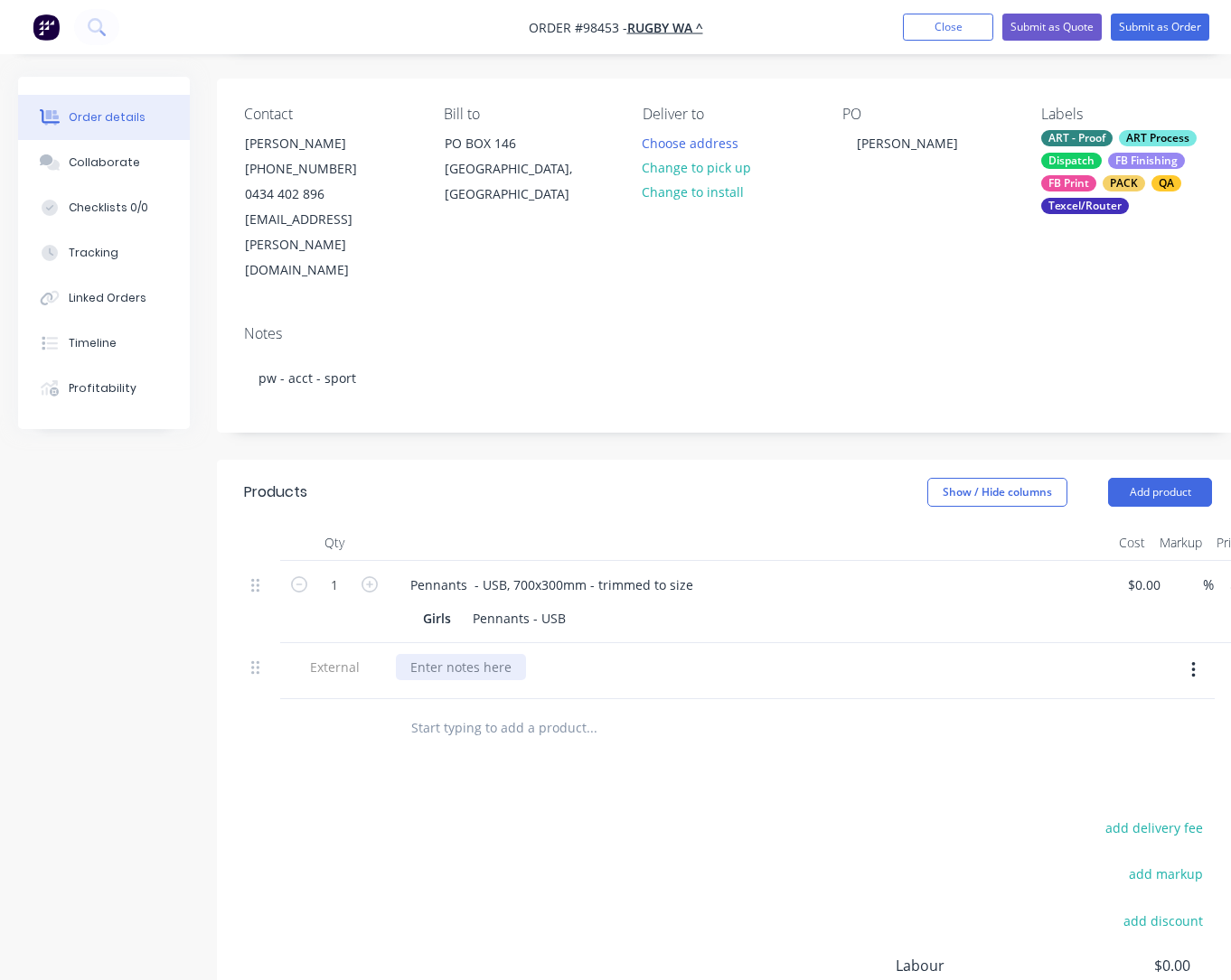
click at [467, 654] on div at bounding box center [461, 667] width 131 height 26
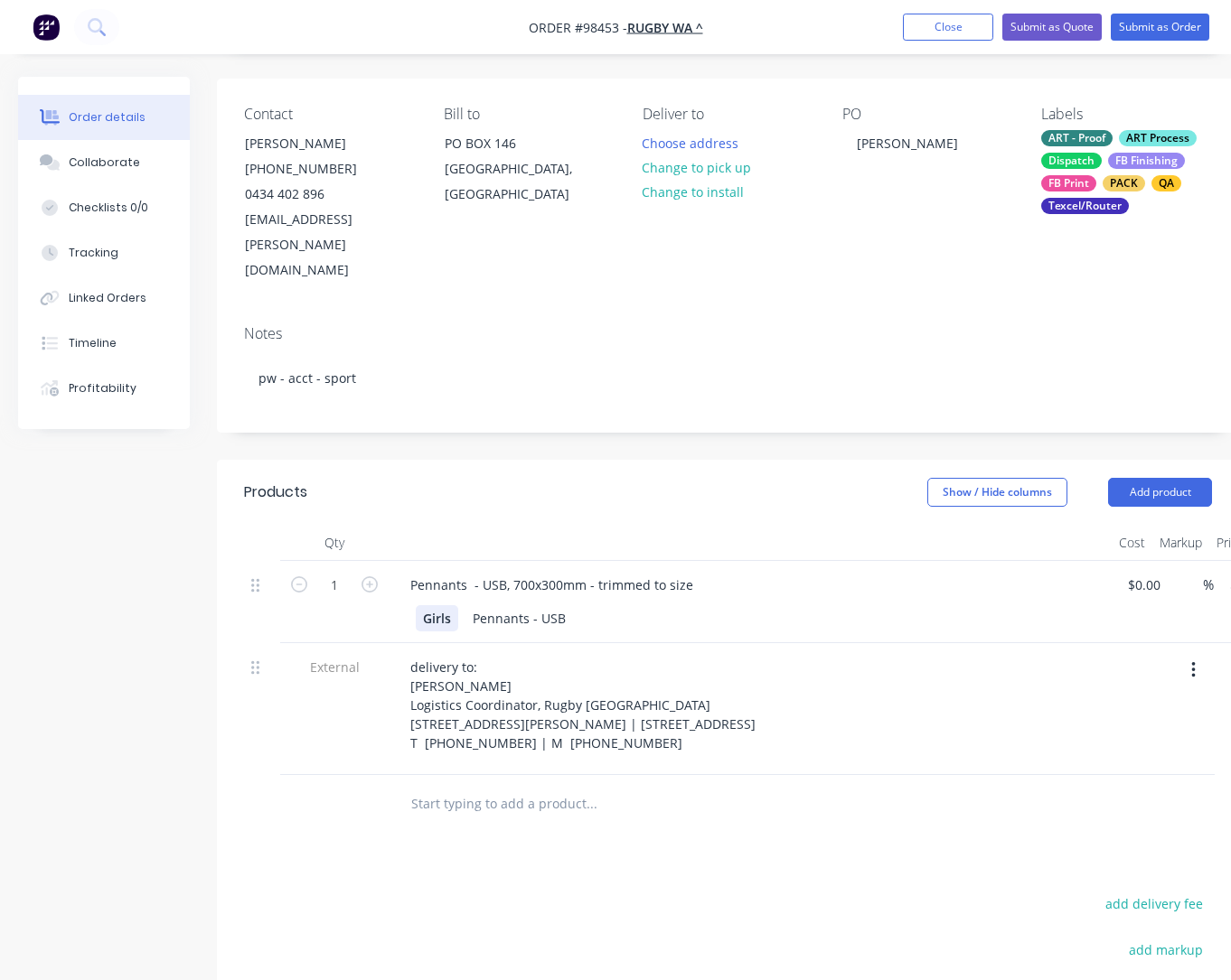
click at [453, 606] on div "Girls" at bounding box center [437, 618] width 43 height 26
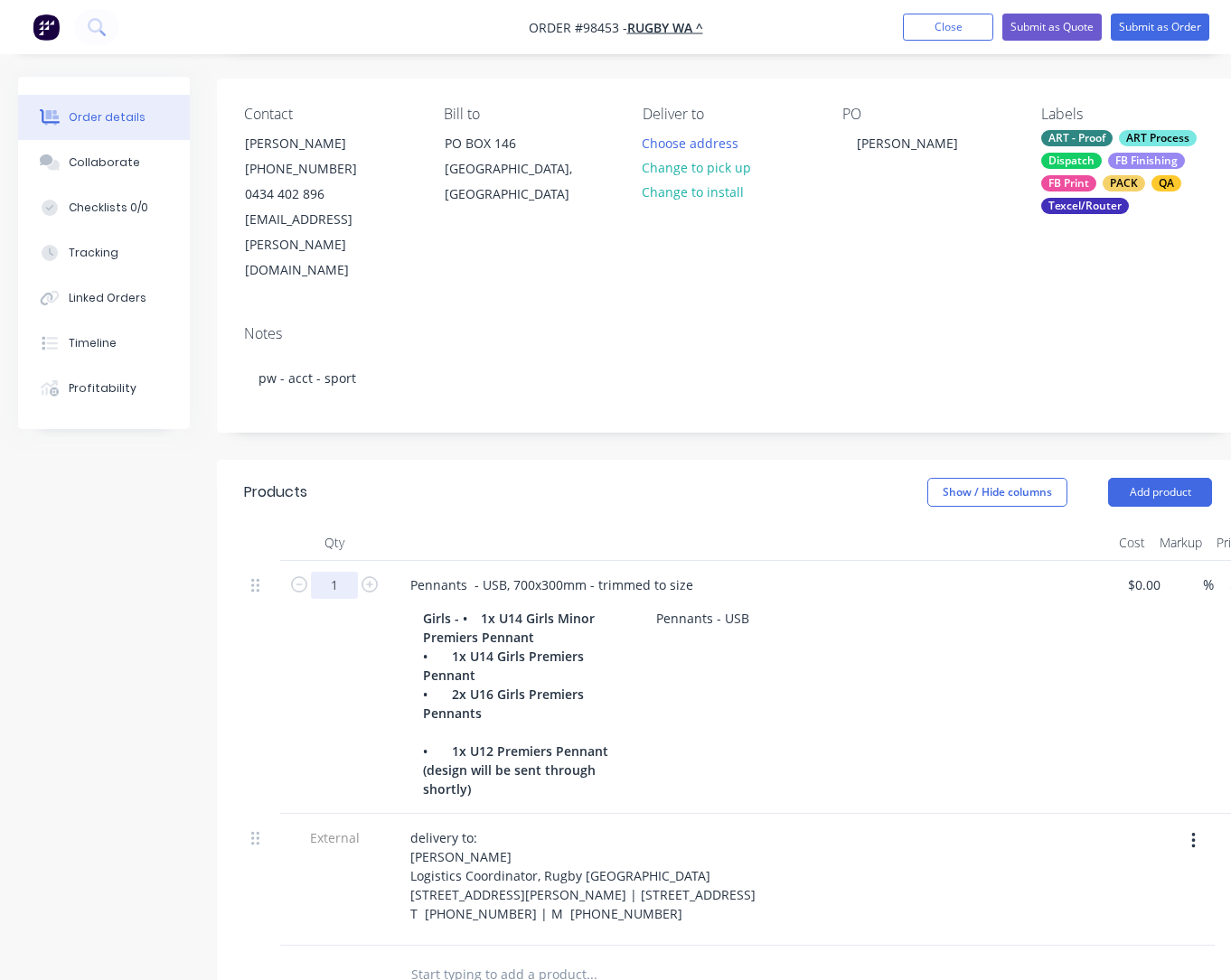
drag, startPoint x: 345, startPoint y: 534, endPoint x: 324, endPoint y: 532, distance: 21.1
click at [324, 572] on input "1" at bounding box center [334, 585] width 47 height 27
drag, startPoint x: 325, startPoint y: 532, endPoint x: 351, endPoint y: 534, distance: 26.1
click at [351, 572] on input "1" at bounding box center [334, 585] width 47 height 27
type input "5"
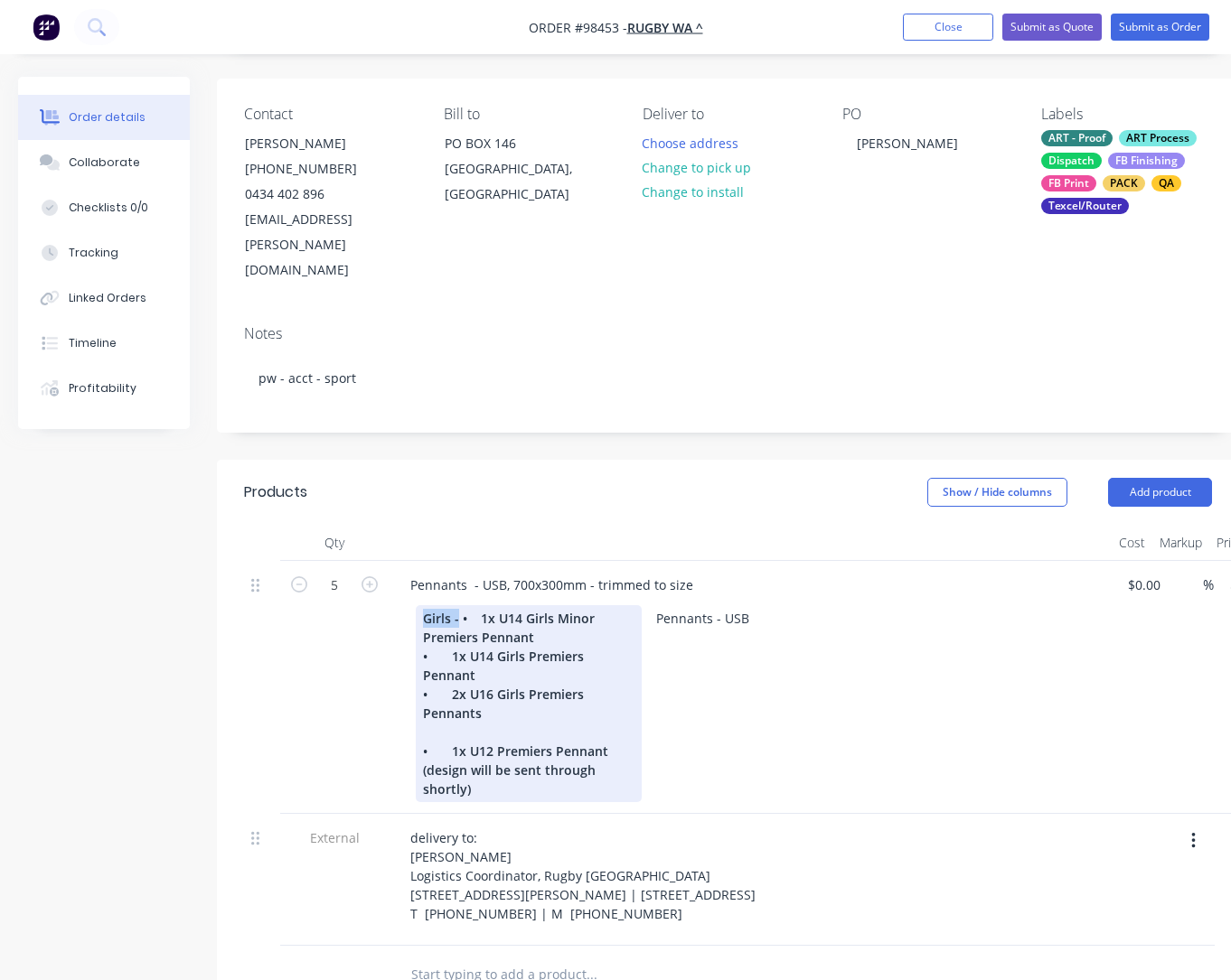
drag, startPoint x: 460, startPoint y: 567, endPoint x: 396, endPoint y: 561, distance: 64.3
click at [416, 606] on div "Girls - • 1x U14 Girls Minor Premiers Pennant • 1x U14 Girls Premiers Pennant •…" at bounding box center [529, 704] width 226 height 197
drag, startPoint x: 477, startPoint y: 587, endPoint x: 406, endPoint y: 582, distance: 71.2
click at [416, 606] on div "• 1x U14 Girls Minor Premiers Pennant • 1x U14 Girls Premiers Pennant • 2x U16 …" at bounding box center [529, 704] width 226 height 197
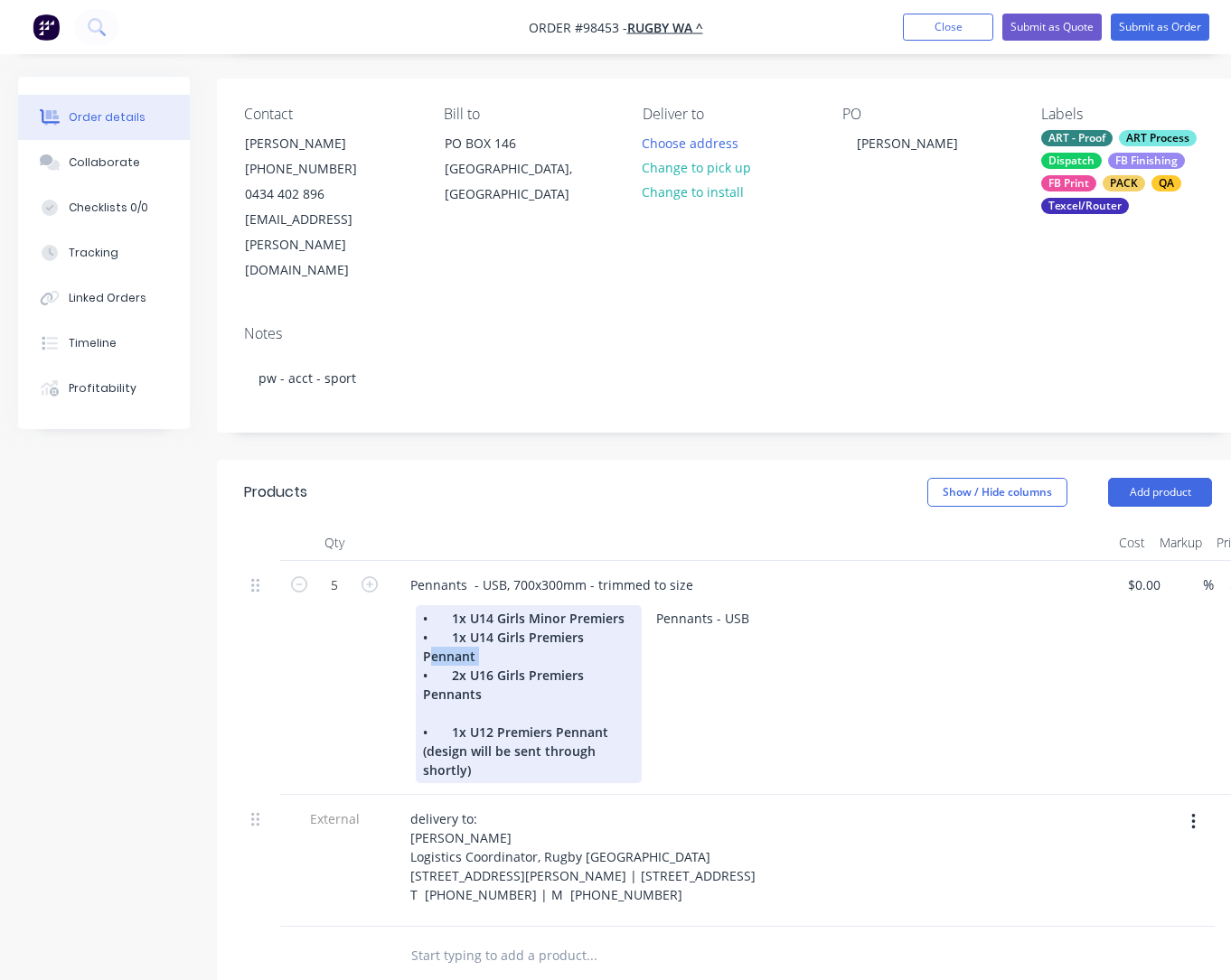
drag, startPoint x: 481, startPoint y: 608, endPoint x: 413, endPoint y: 605, distance: 68.1
click at [416, 606] on div "• 1x U14 Girls Minor Premiers • 1x U14 Girls Premiers Pennant • 2x U16 Girls Pr…" at bounding box center [529, 695] width 226 height 178
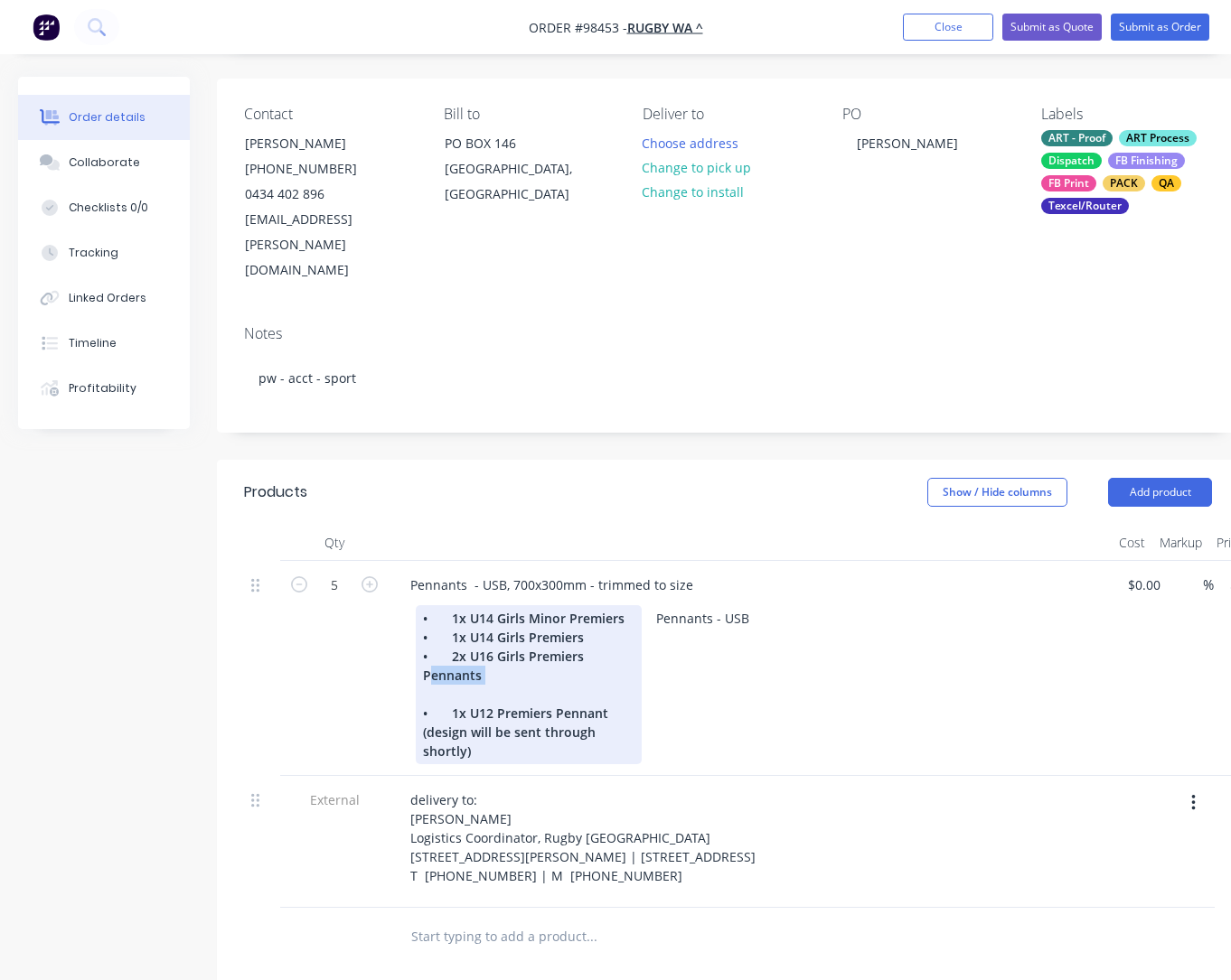
drag, startPoint x: 444, startPoint y: 623, endPoint x: 415, endPoint y: 623, distance: 29.0
click at [416, 623] on div "• 1x U14 Girls Minor Premiers • 1x U14 Girls Premiers • 2x U16 Girls Premiers P…" at bounding box center [529, 685] width 226 height 159
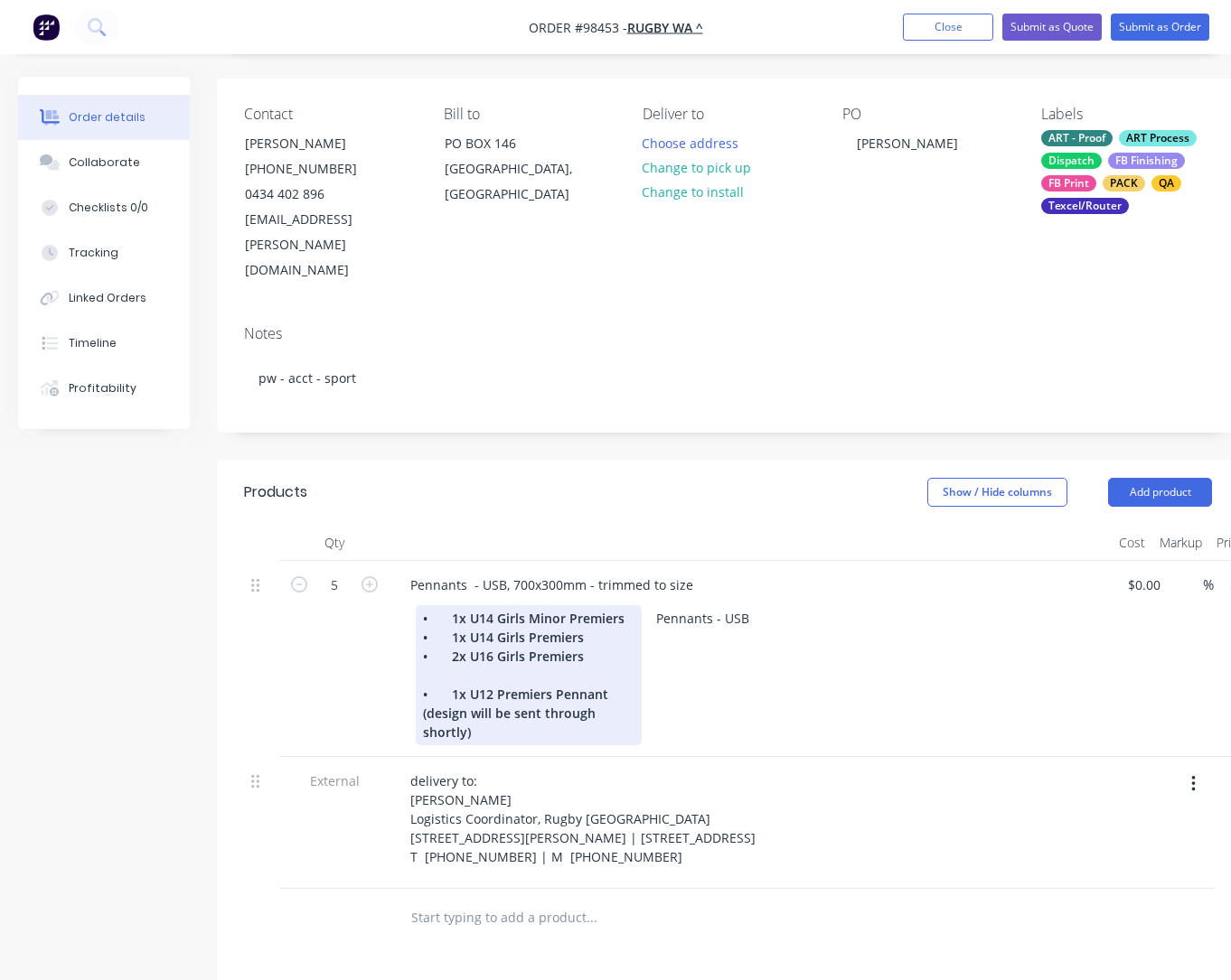
click at [627, 606] on div "• 1x U14 Girls Minor Premiers • 1x U14 Girls Premiers • 2x U16 Girls Premiers •…" at bounding box center [529, 675] width 226 height 140
click at [616, 607] on div "• 1x U14 Girls Minor Premiers • 1x U14 Girls Premiers • 2x U16 Girls Premiers •…" at bounding box center [529, 675] width 226 height 140
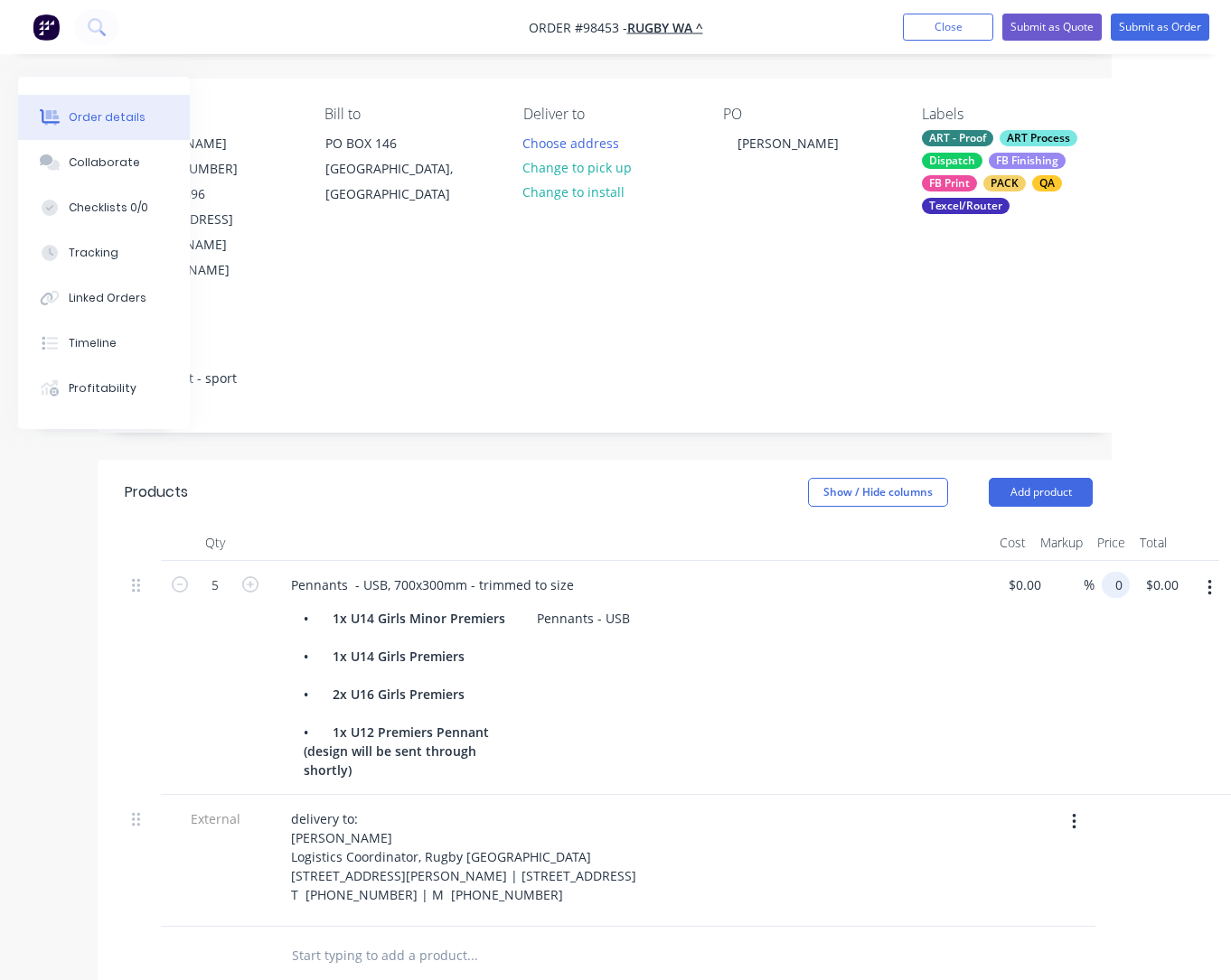
scroll to position [122, 119]
click at [1109, 572] on input "0" at bounding box center [1119, 584] width 20 height 26
type input "$38.00"
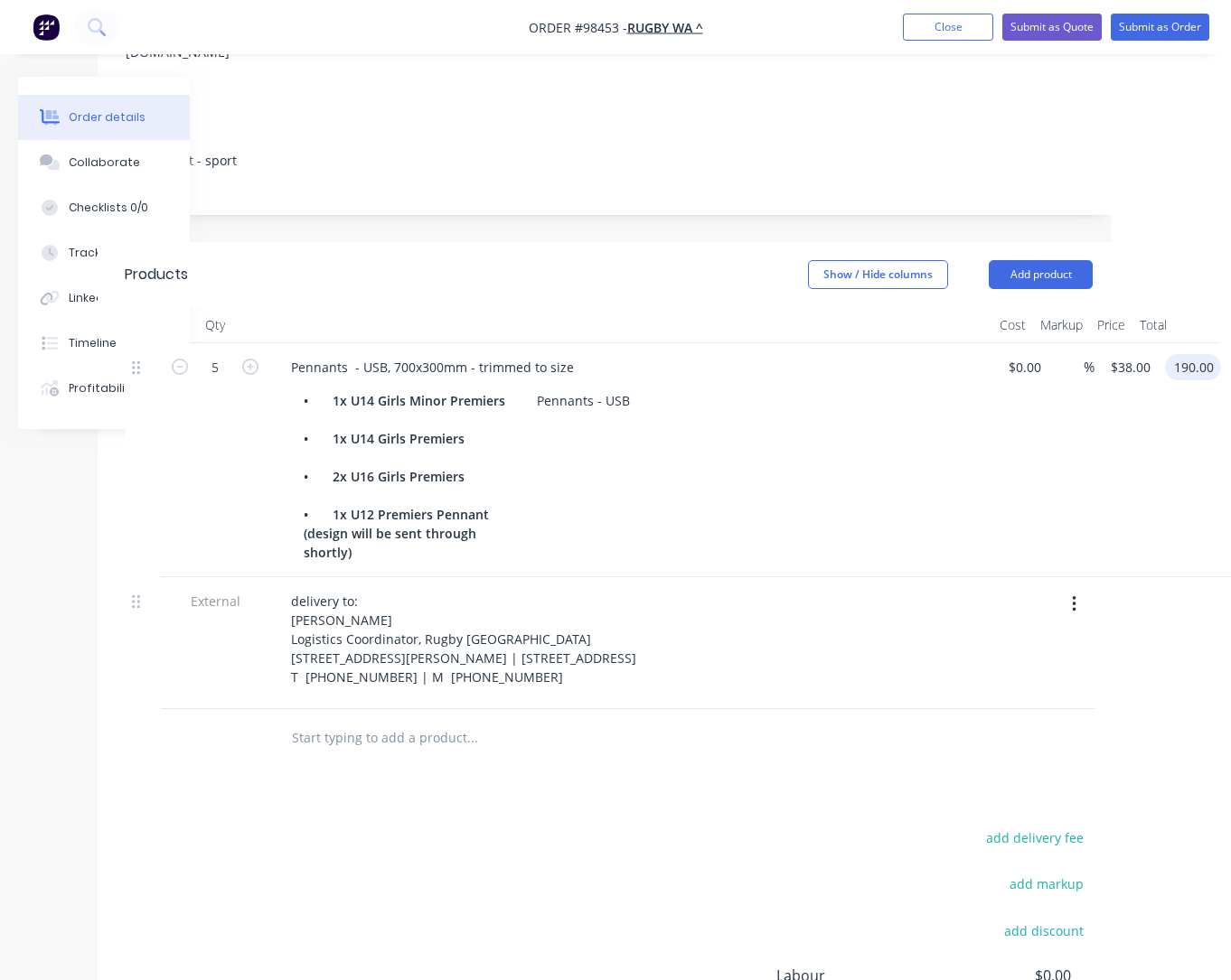
scroll to position [349, 119]
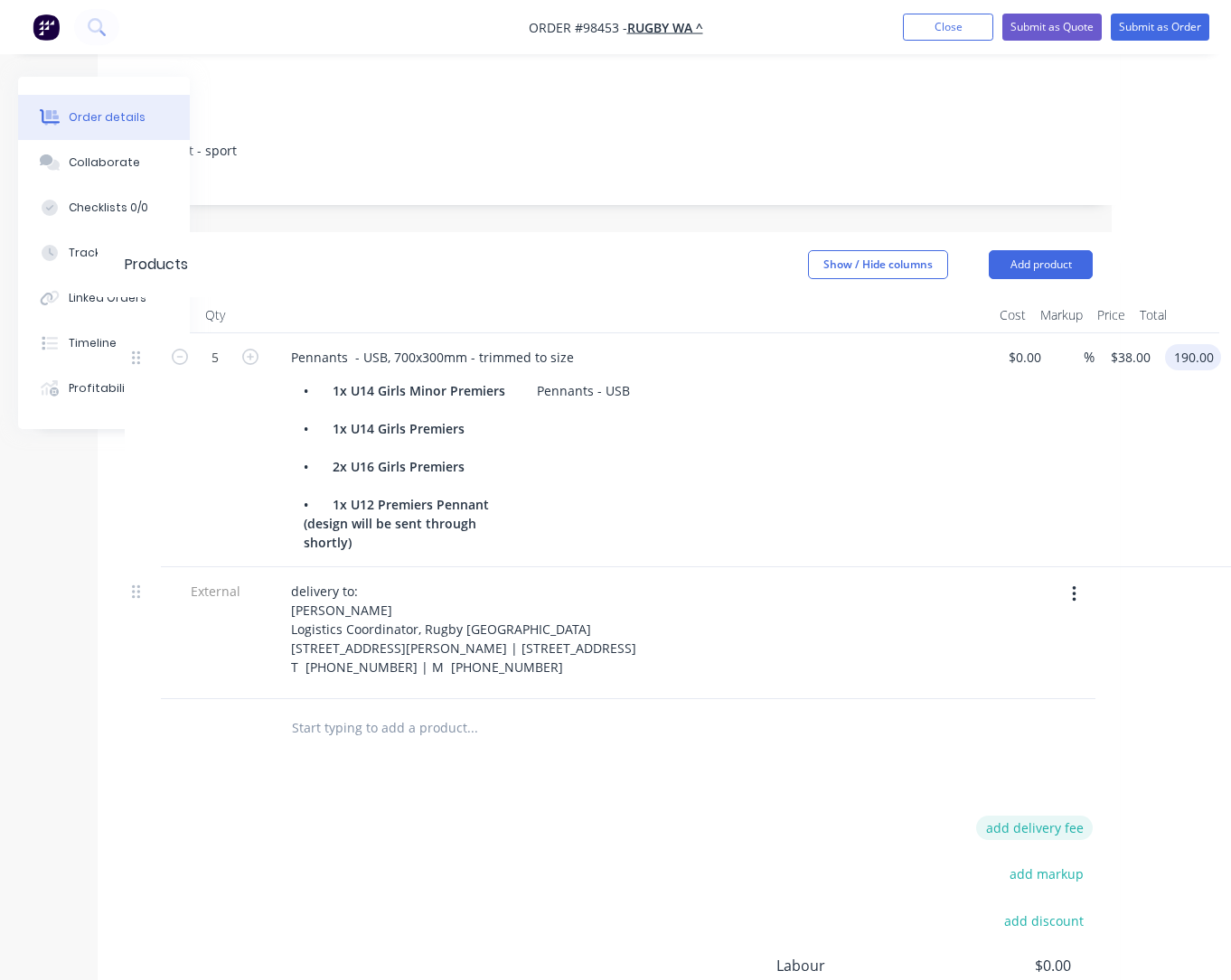
type input "$190.00"
click at [1020, 819] on button "add delivery fee" at bounding box center [1035, 827] width 116 height 24
type input "55"
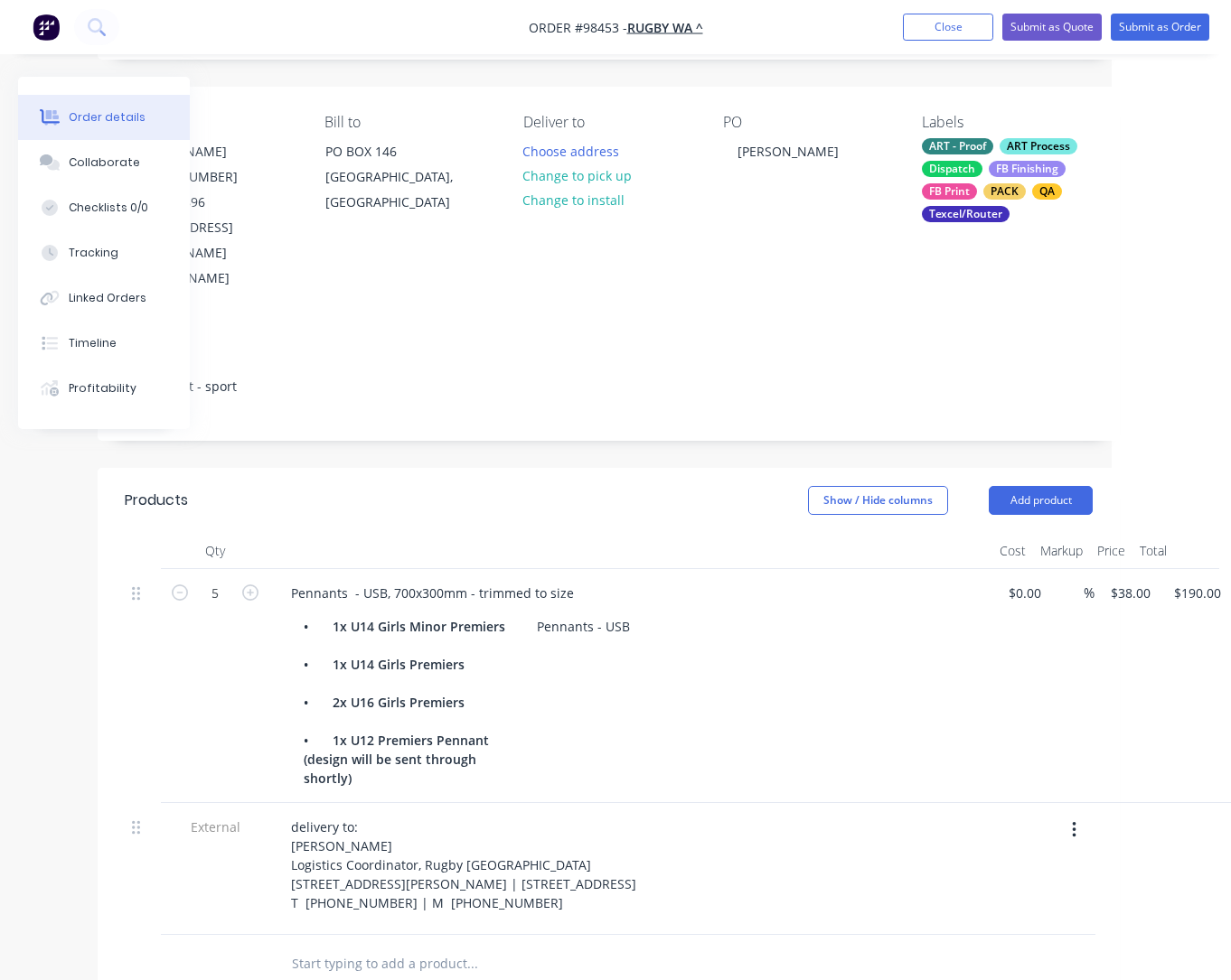
scroll to position [0, 119]
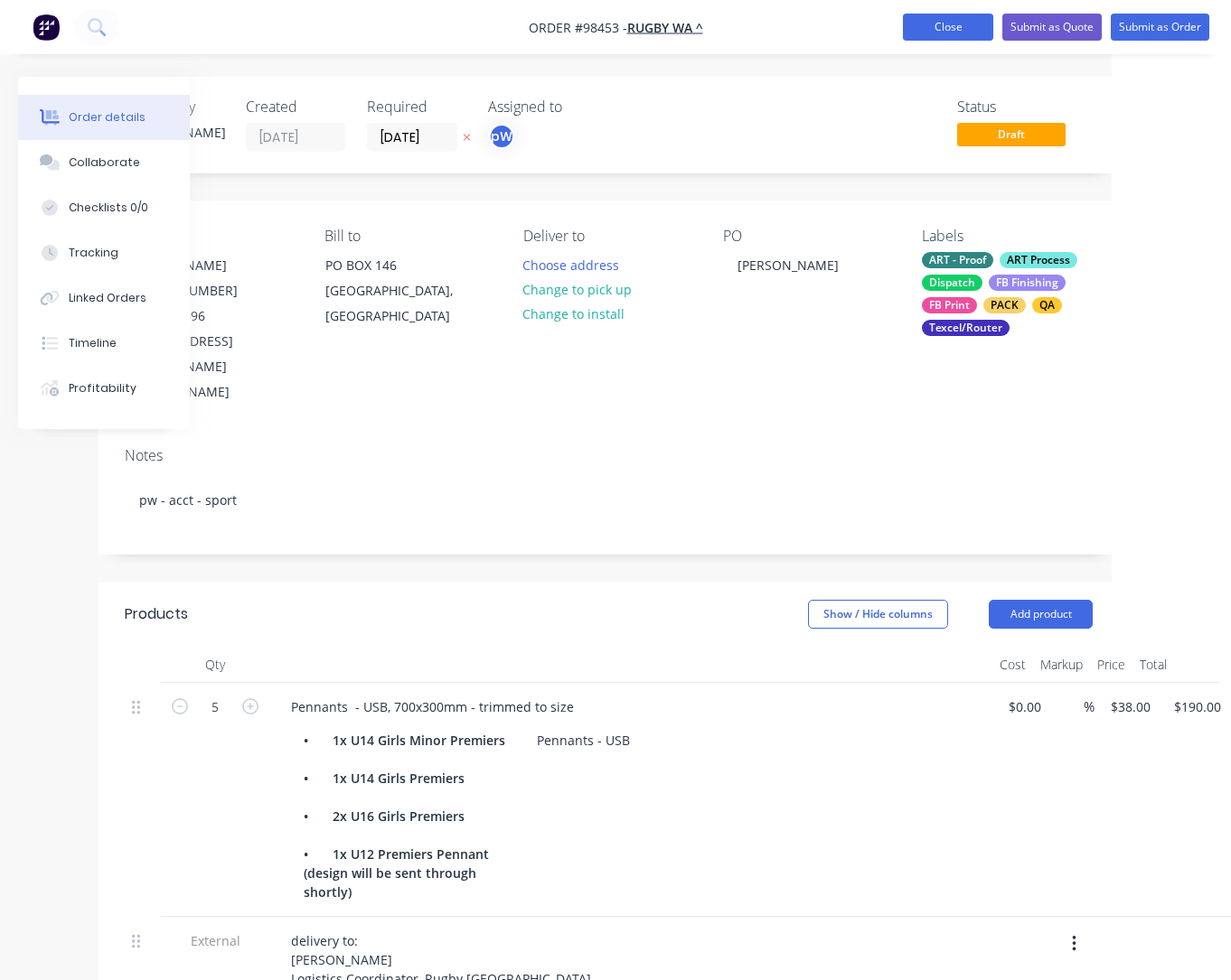
click at [940, 27] on button "Close" at bounding box center [947, 27] width 90 height 27
